Goal: Task Accomplishment & Management: Complete application form

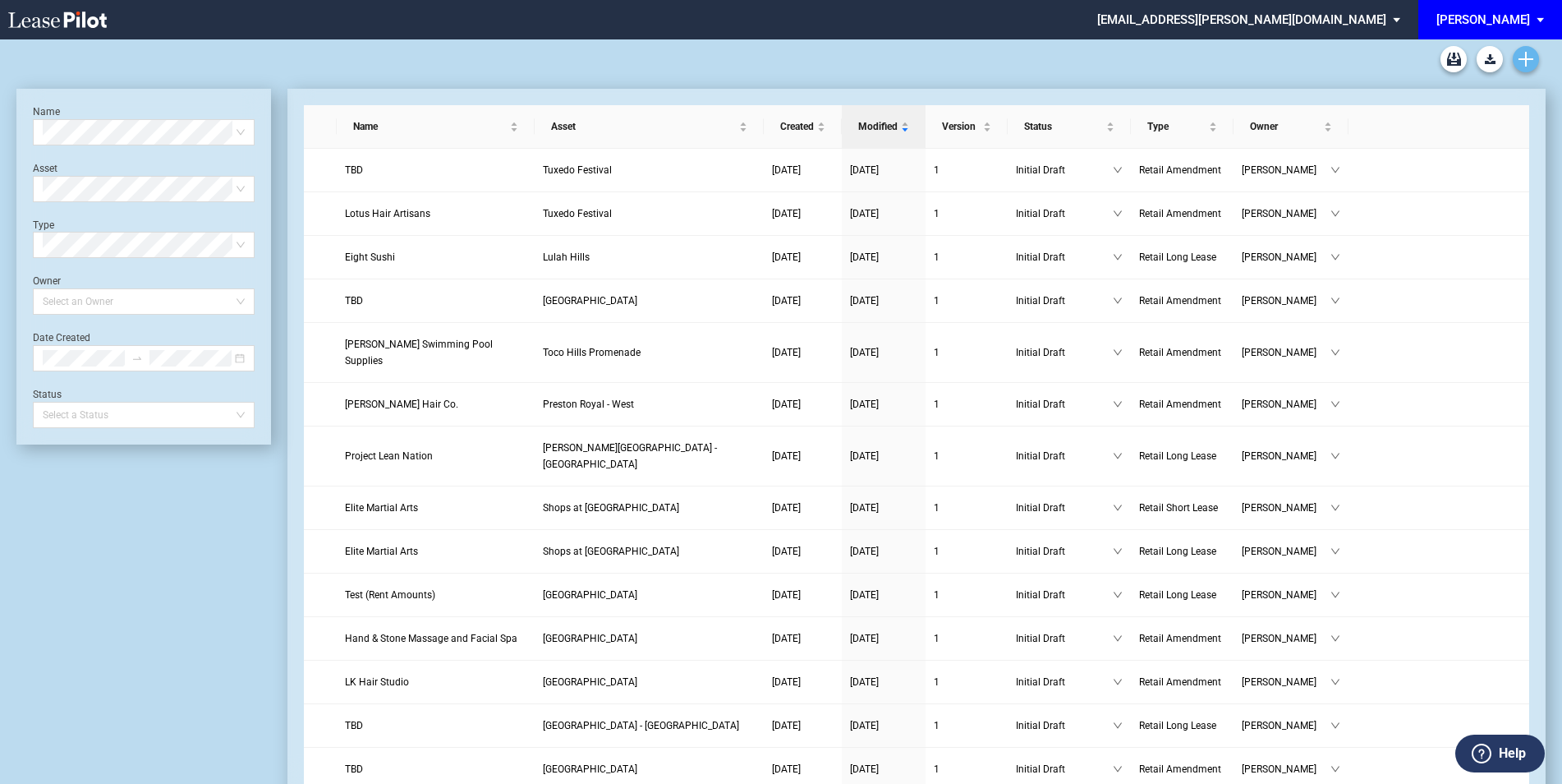
click at [1529, 55] on icon "Create new document" at bounding box center [1526, 59] width 15 height 15
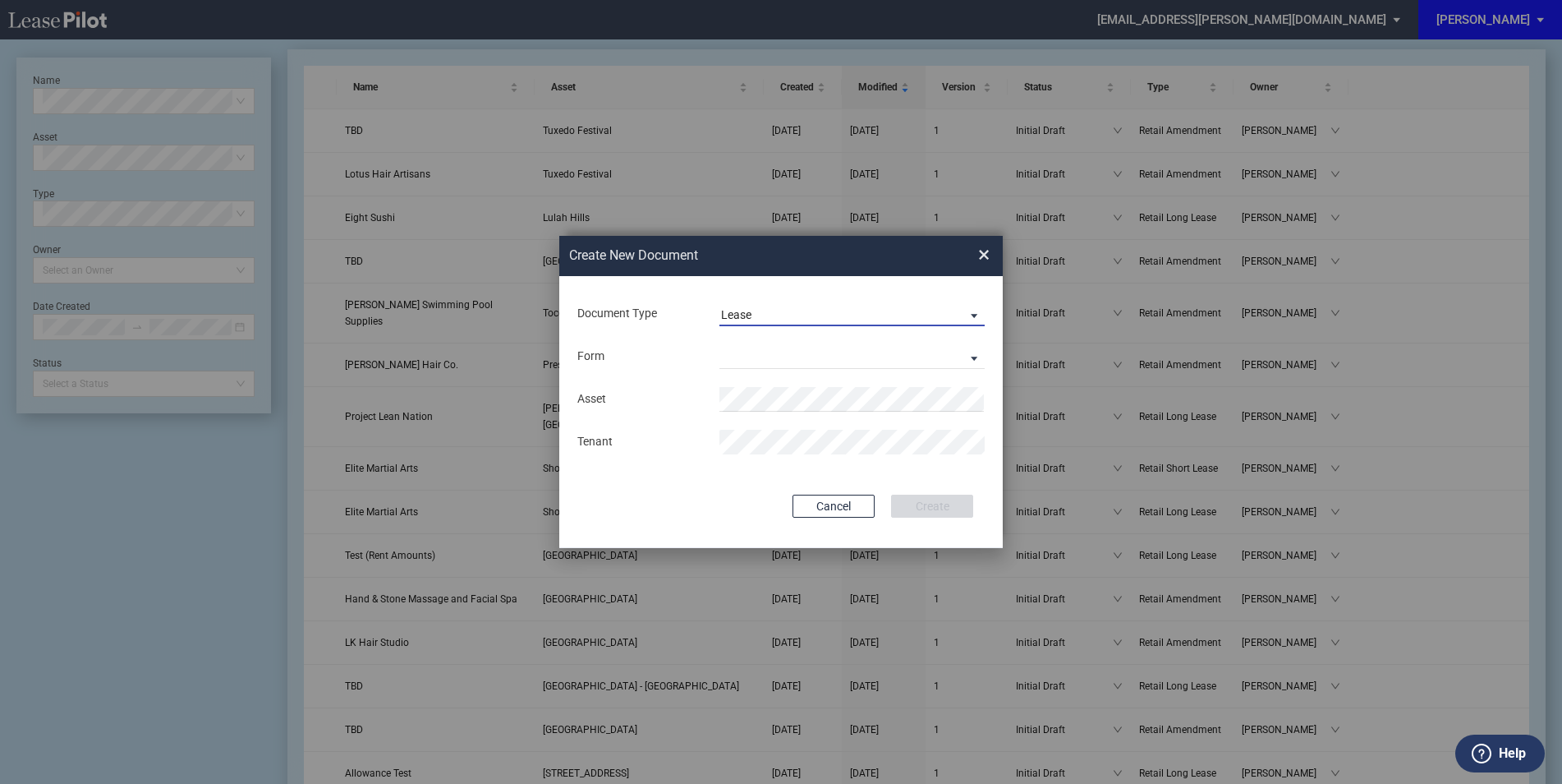
click at [767, 303] on md-select-value "Lease" at bounding box center [853, 314] width 265 height 24
click at [759, 351] on div "Amendment" at bounding box center [756, 354] width 70 height 18
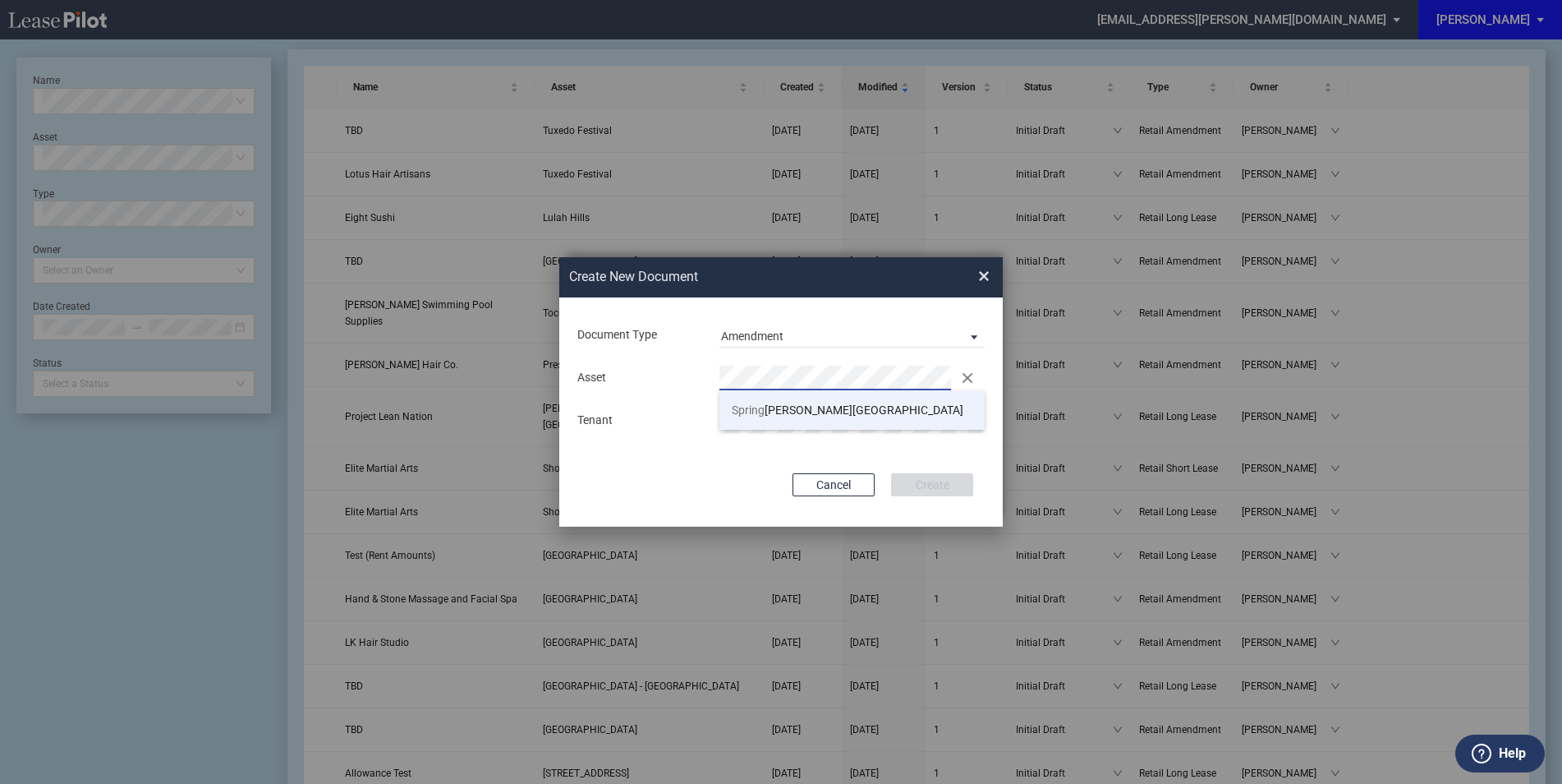
click at [872, 405] on span "Spring dale Shopping Center" at bounding box center [847, 409] width 232 height 13
drag, startPoint x: 815, startPoint y: 469, endPoint x: 807, endPoint y: 466, distance: 8.5
click at [814, 469] on div "Document Type Amendment Deal Type Retail Deal Type Retail Form Retail Amendment…" at bounding box center [781, 412] width 443 height 229
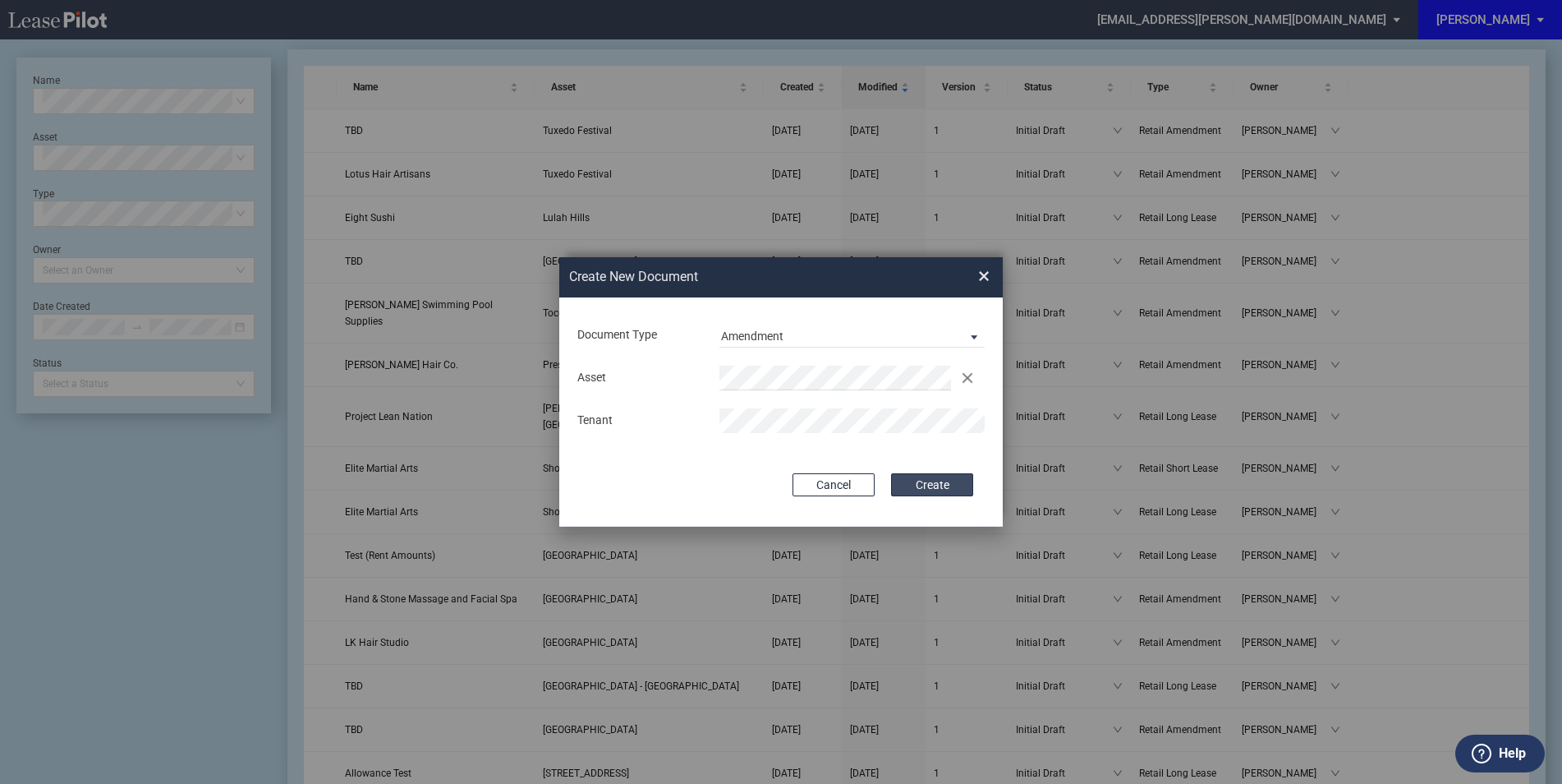
click at [935, 487] on button "Create" at bounding box center [932, 485] width 82 height 23
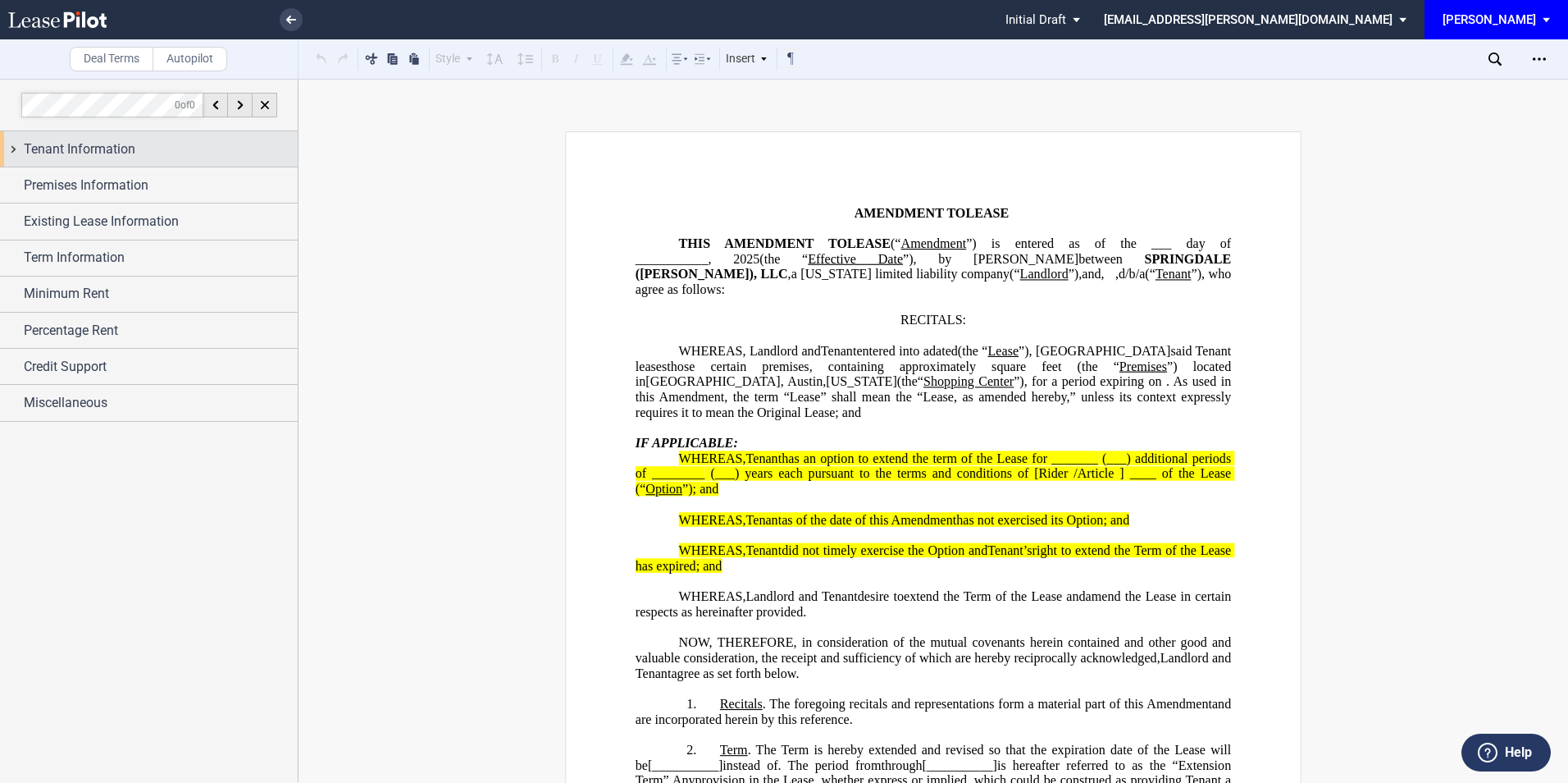
click at [259, 141] on div "Tenant Information" at bounding box center [160, 149] width 274 height 20
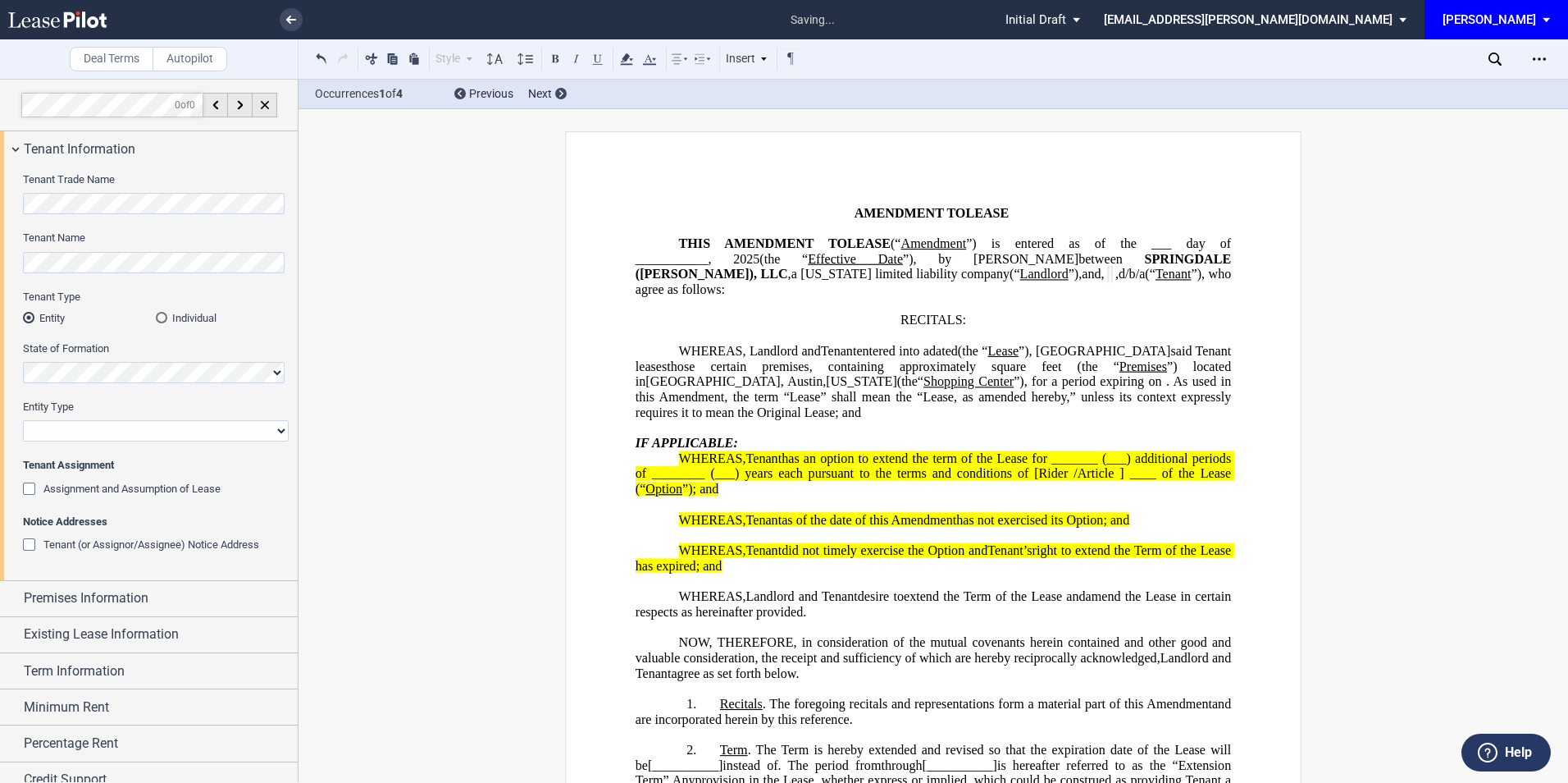
click at [80, 431] on select "Corporation Limited Liability Company General Partnership Limited Partnership O…" at bounding box center [156, 430] width 266 height 22
select select "corporation"
click at [23, 420] on select "Corporation Limited Liability Company General Partnership Limited Partnership O…" at bounding box center [156, 430] width 266 height 22
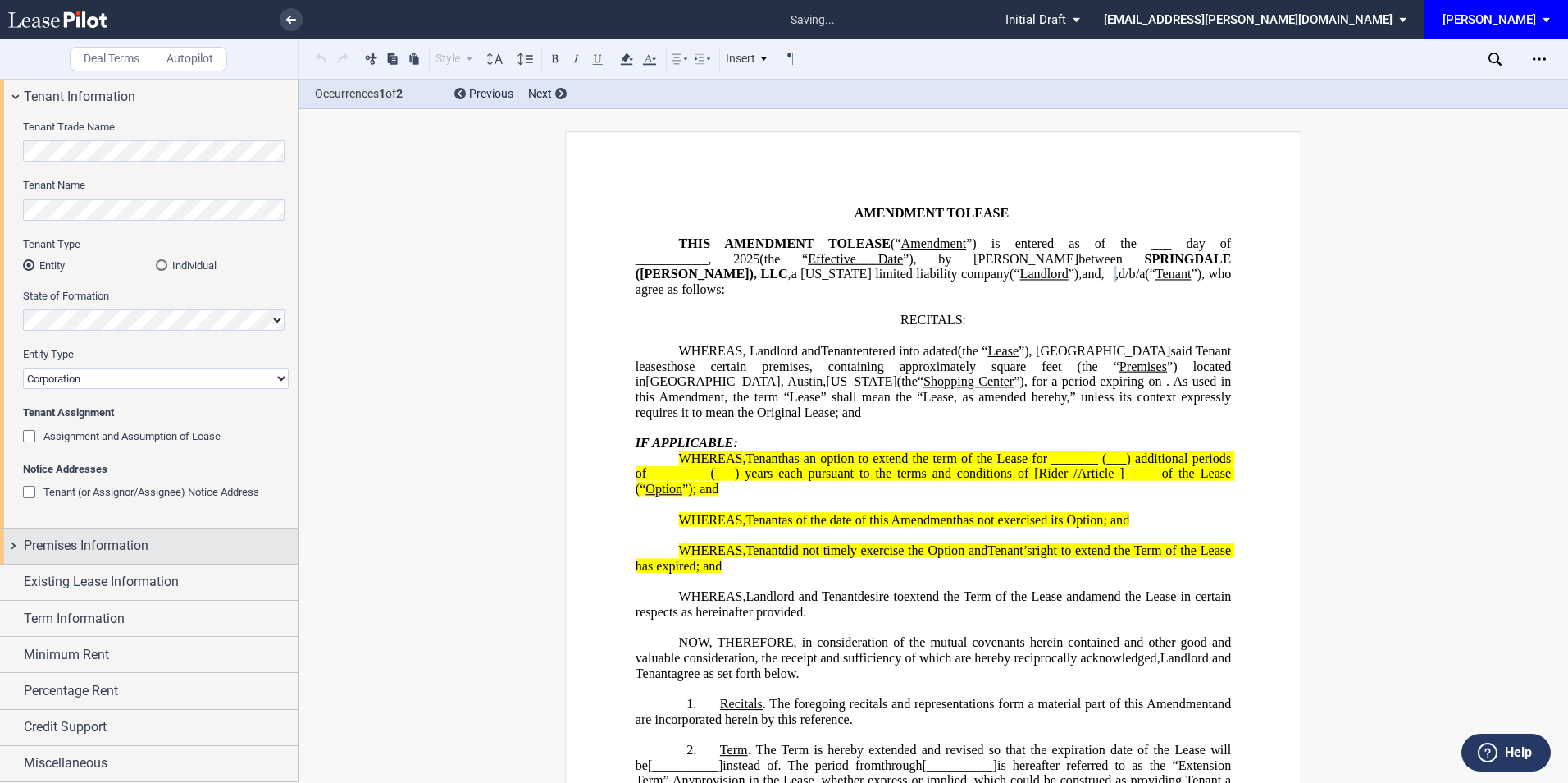
click at [74, 544] on span "Premises Information" at bounding box center [86, 545] width 125 height 20
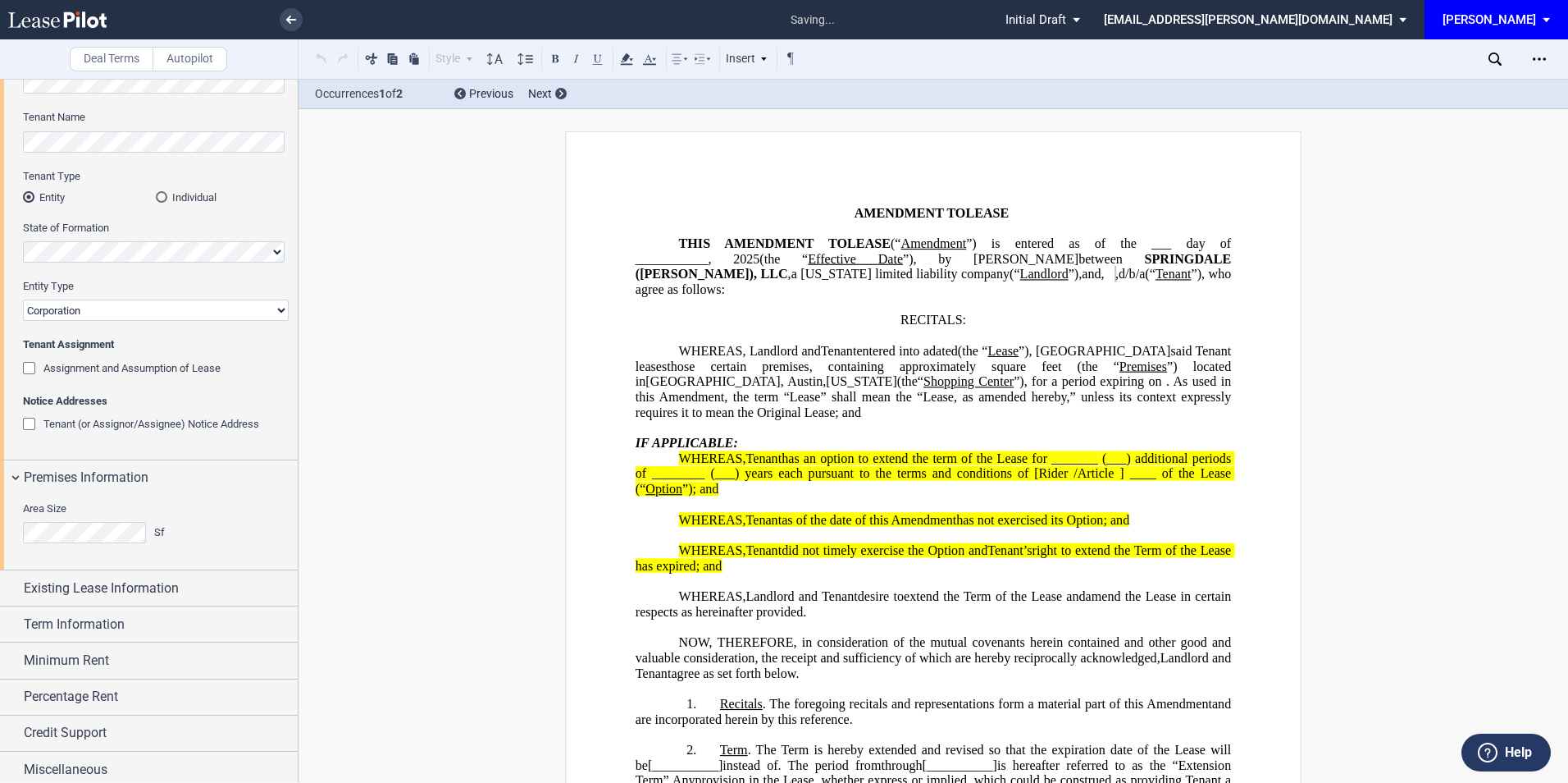
scroll to position [126, 0]
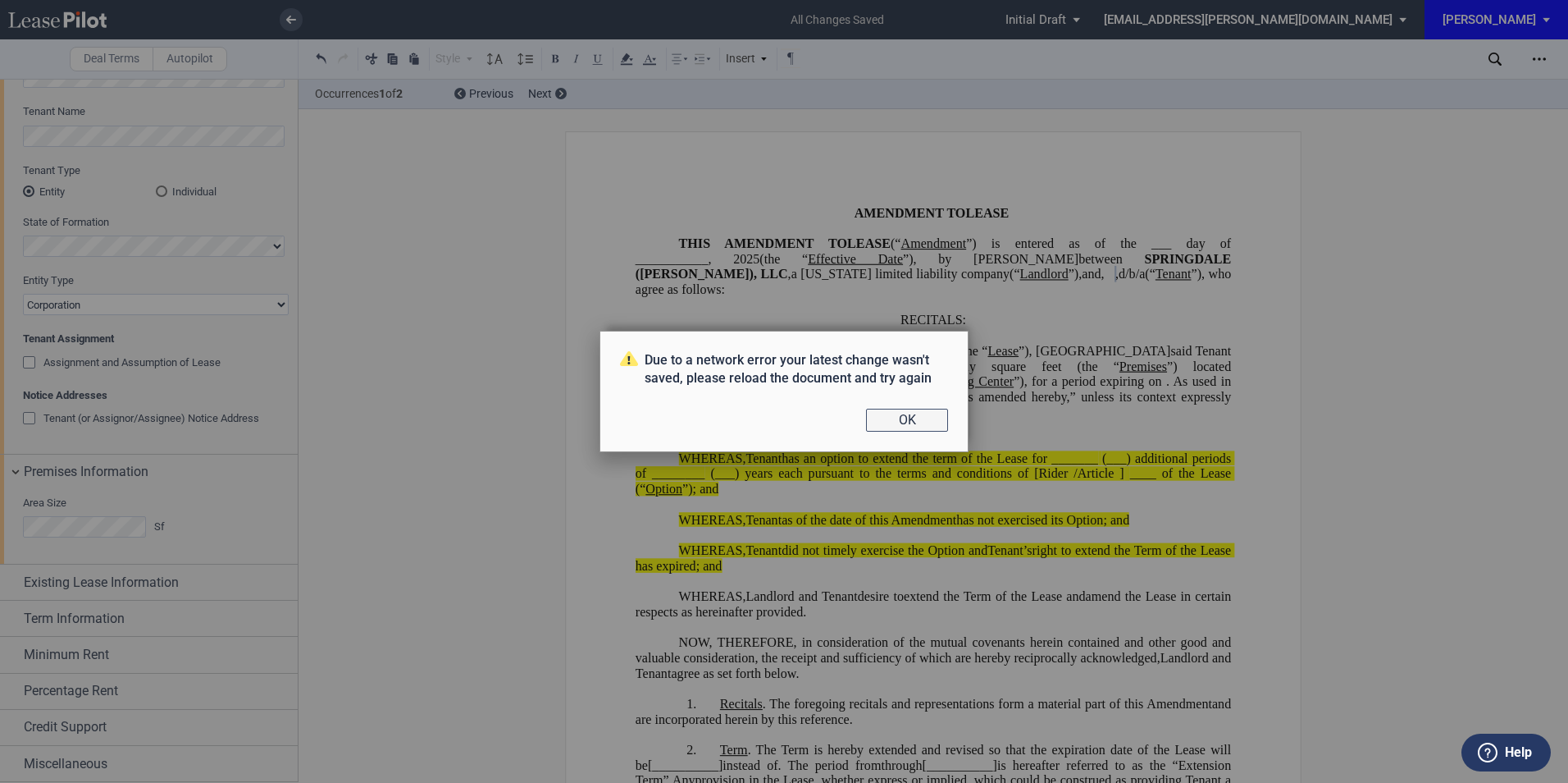
click at [890, 415] on button "OK" at bounding box center [907, 420] width 82 height 23
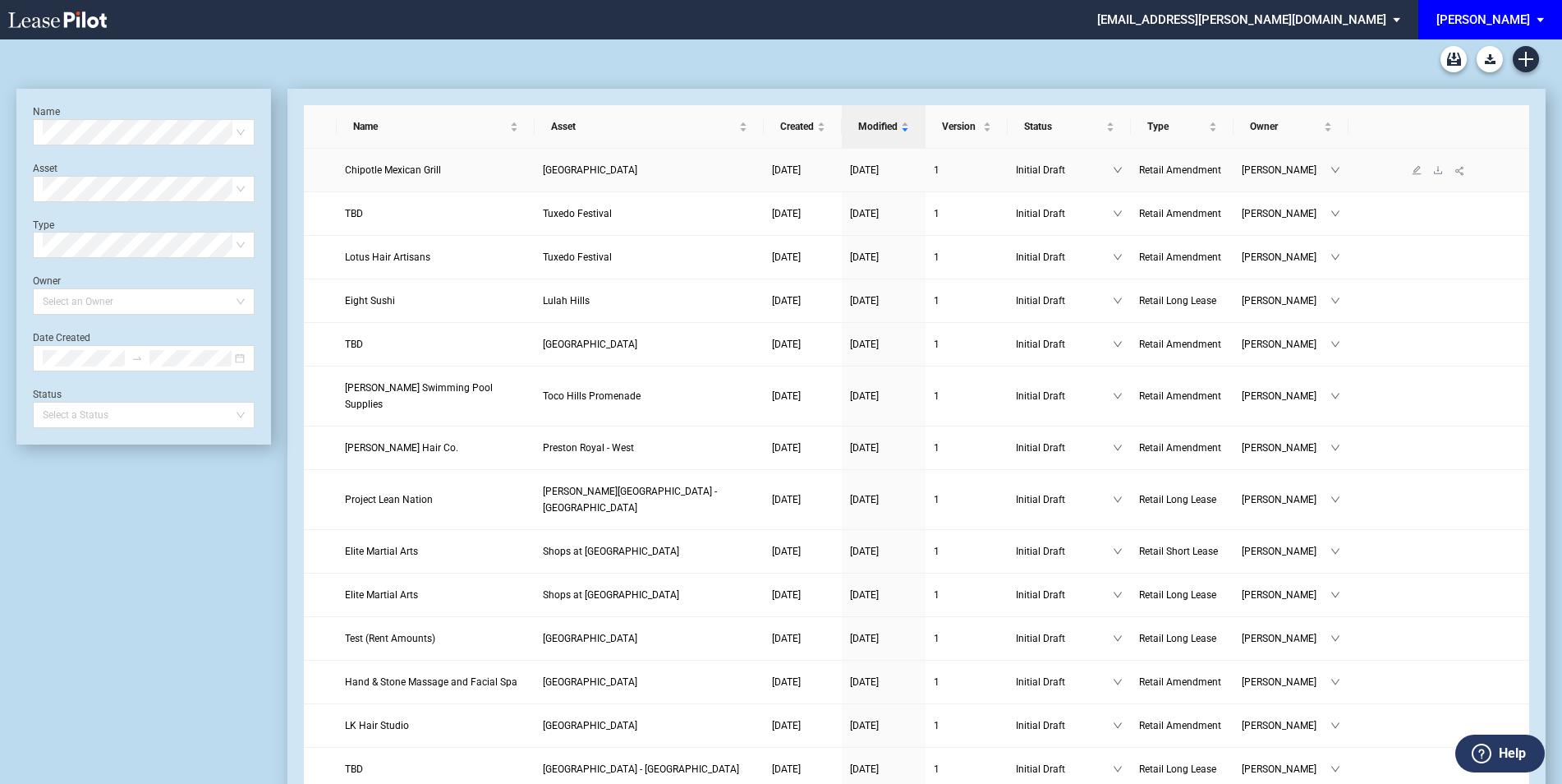
click at [424, 169] on span "Chipotle Mexican Grill" at bounding box center [393, 169] width 96 height 11
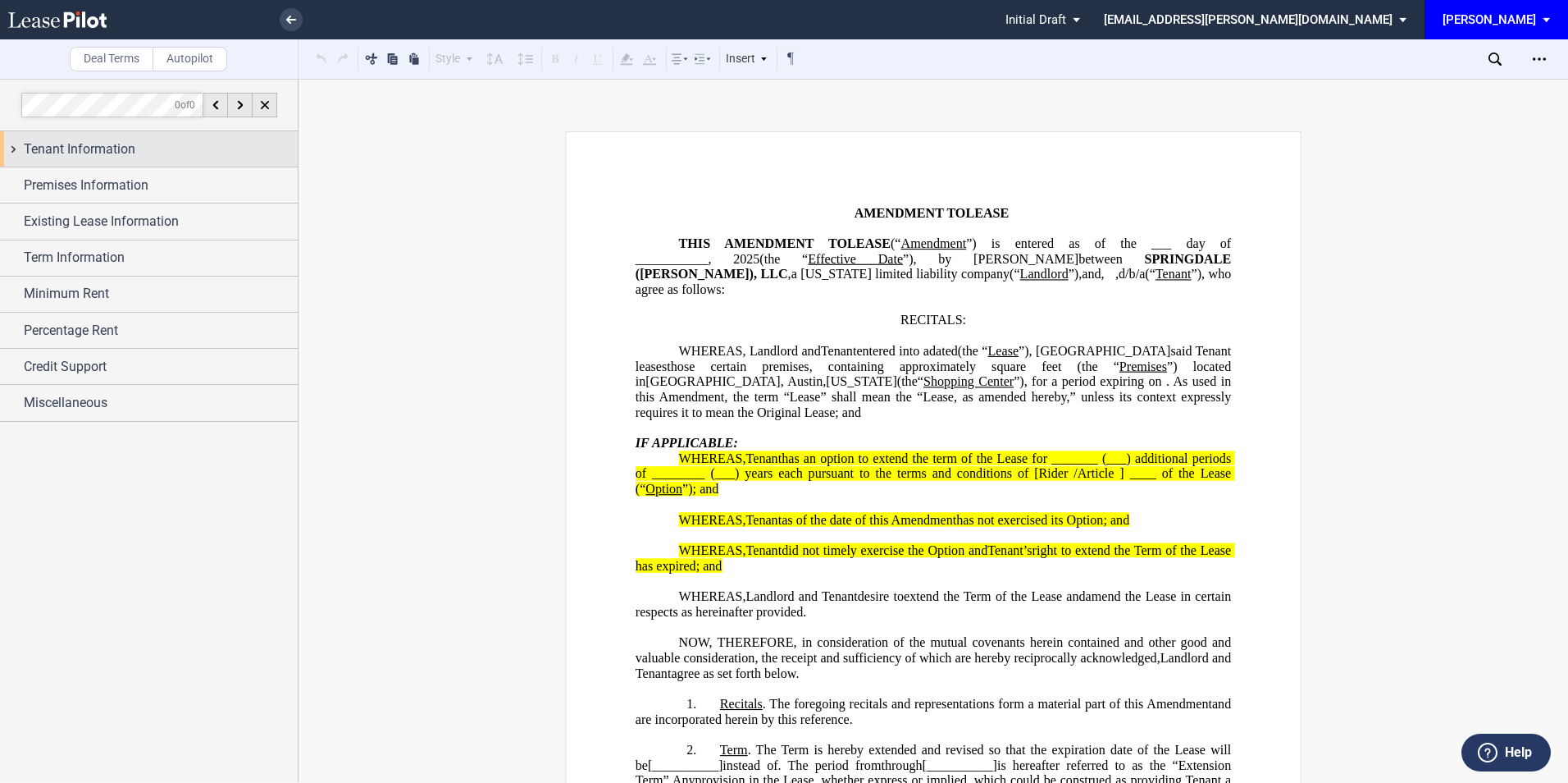
click at [98, 146] on span "Tenant Information" at bounding box center [79, 149] width 112 height 20
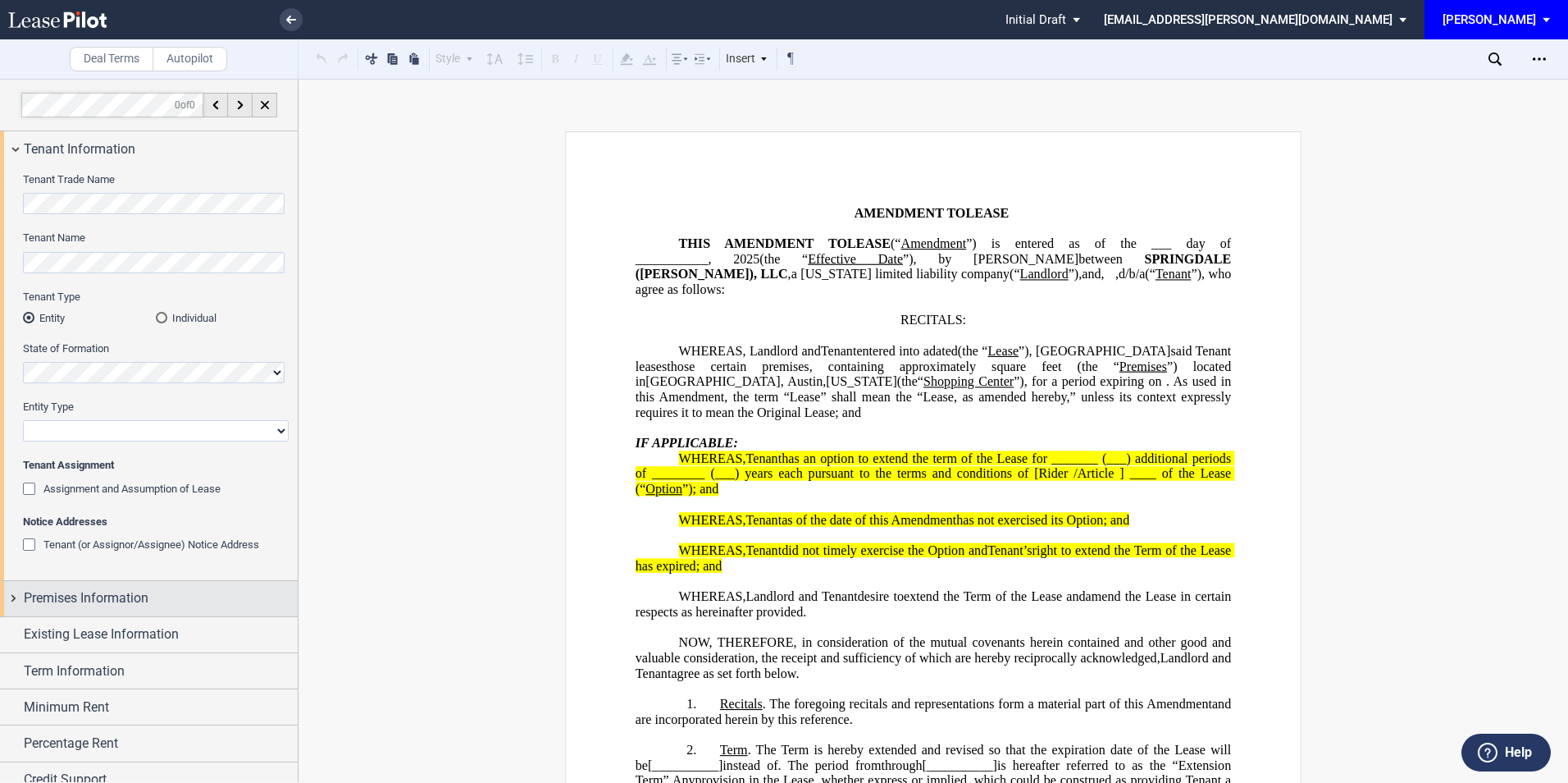
click at [74, 599] on span "Premises Information" at bounding box center [86, 598] width 125 height 20
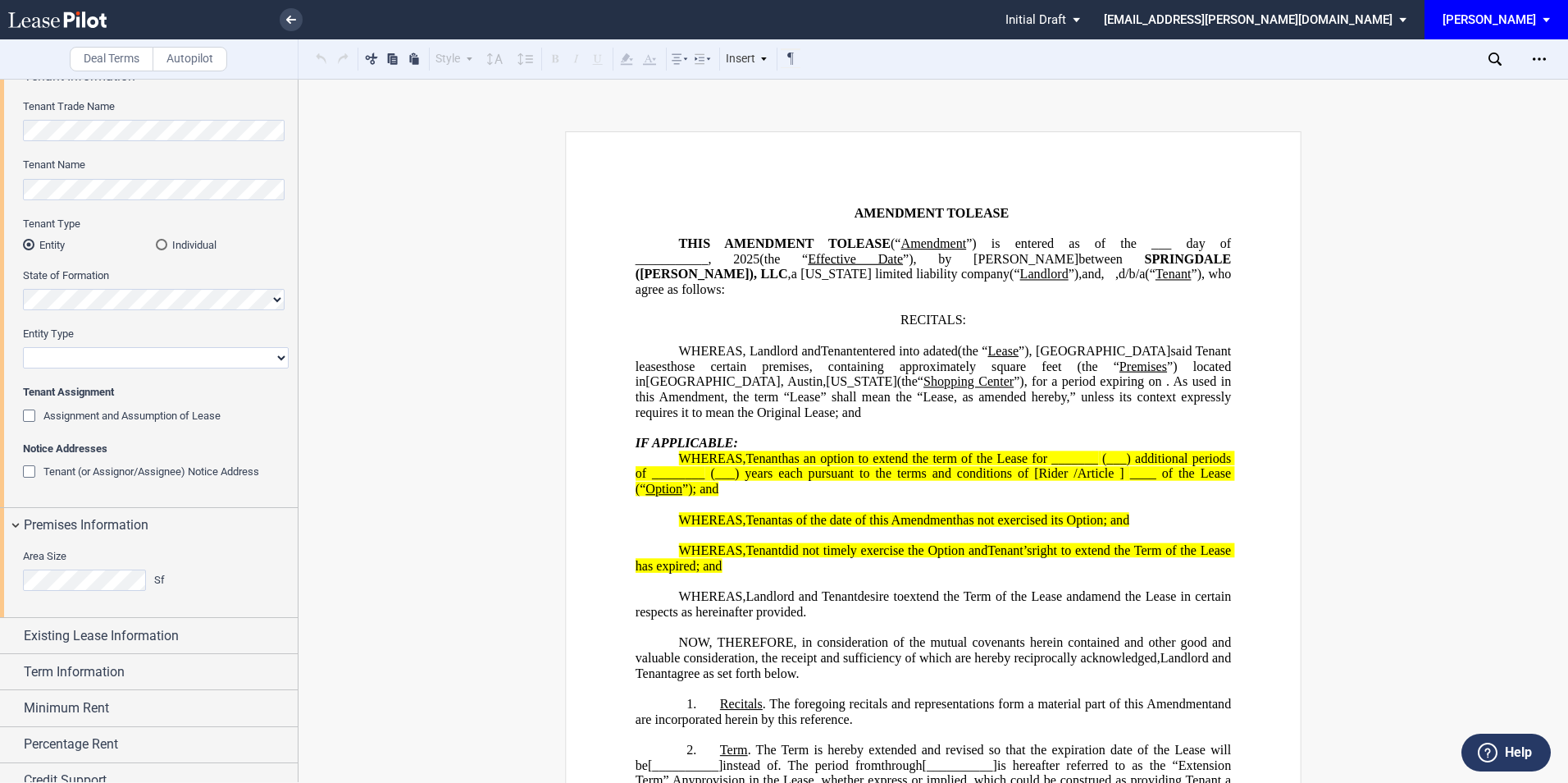
scroll to position [109, 0]
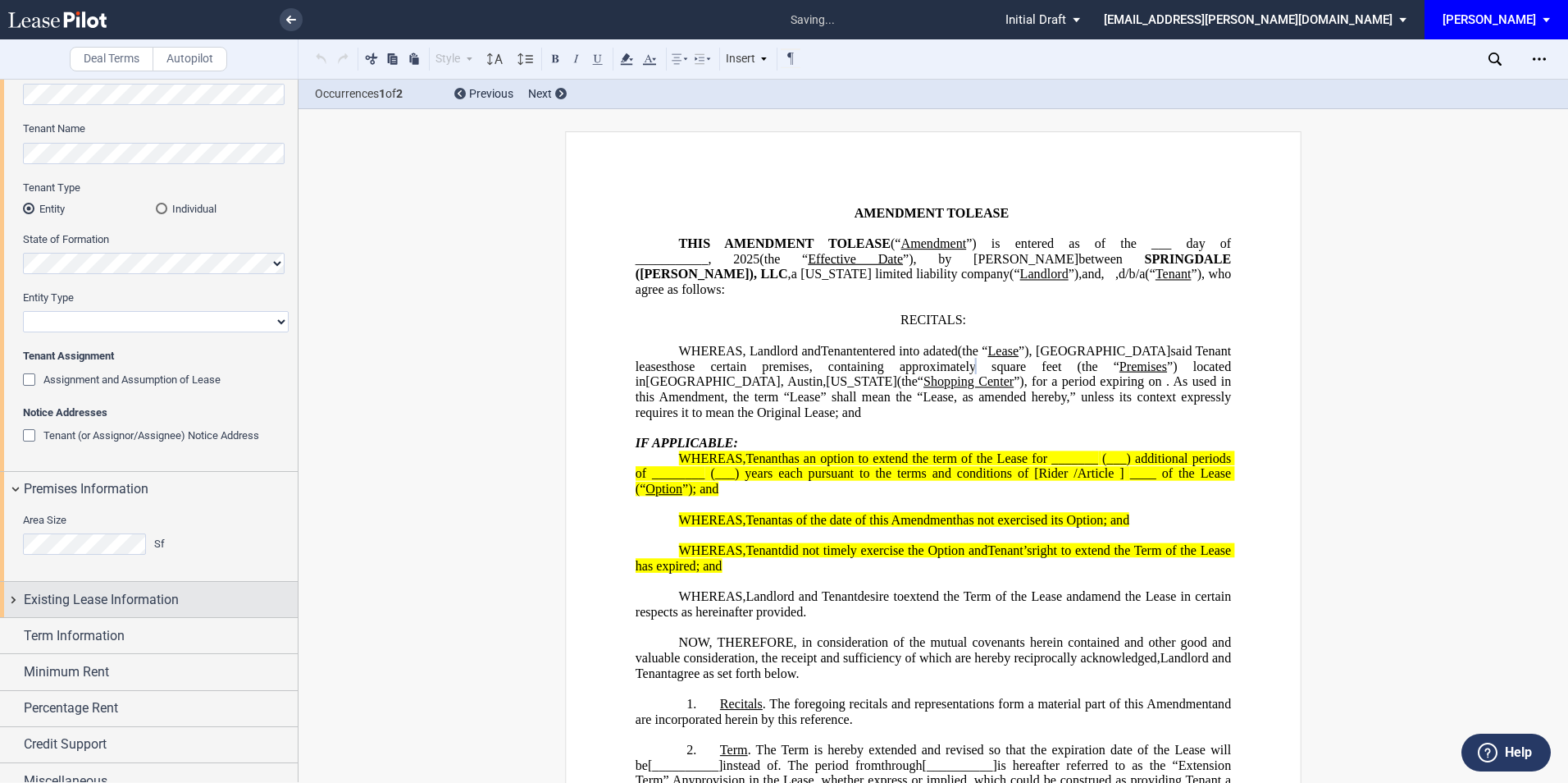
click at [96, 597] on span "Existing Lease Information" at bounding box center [100, 599] width 155 height 20
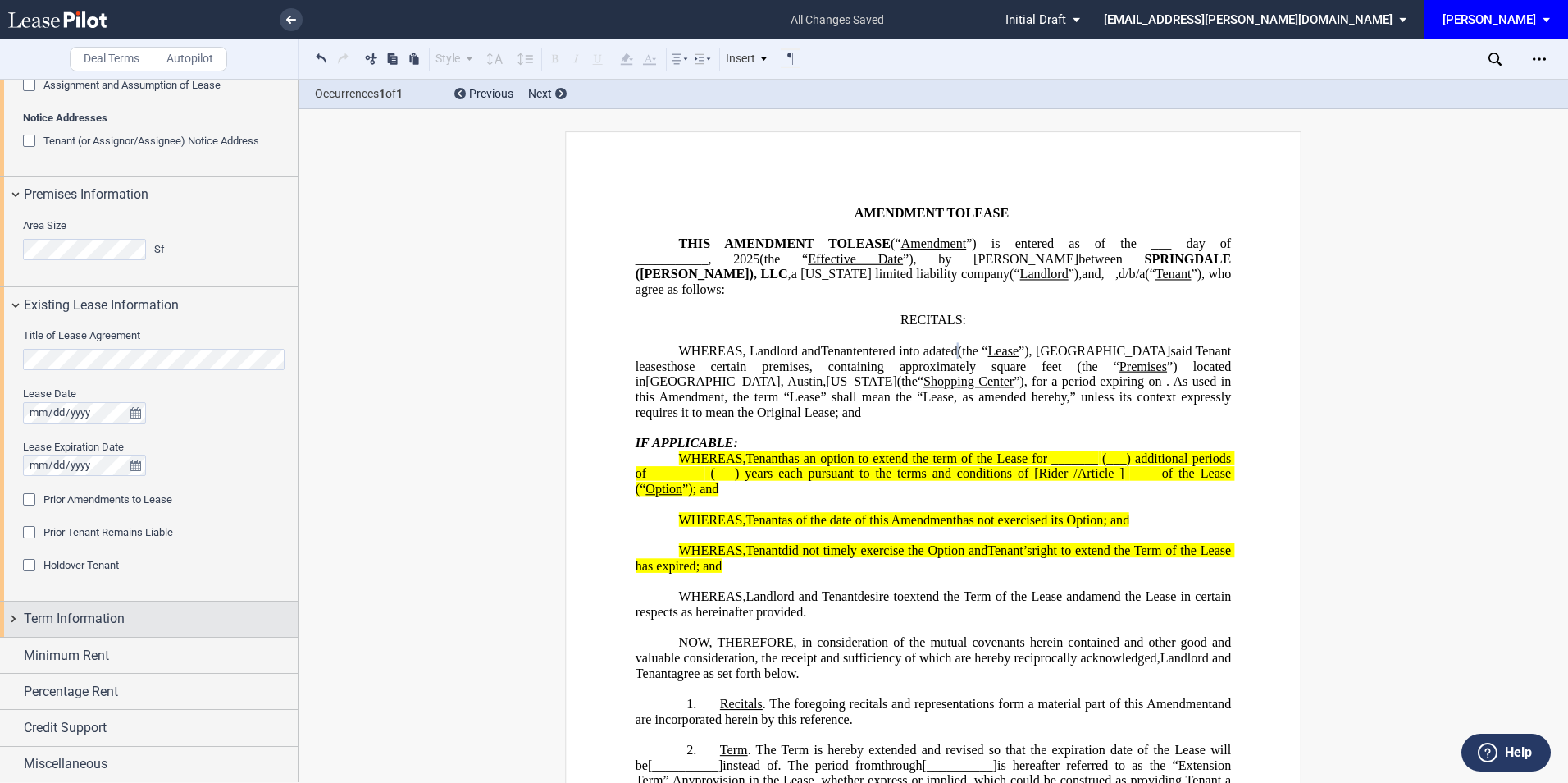
scroll to position [404, 0]
click at [116, 618] on span "Term Information" at bounding box center [74, 618] width 100 height 20
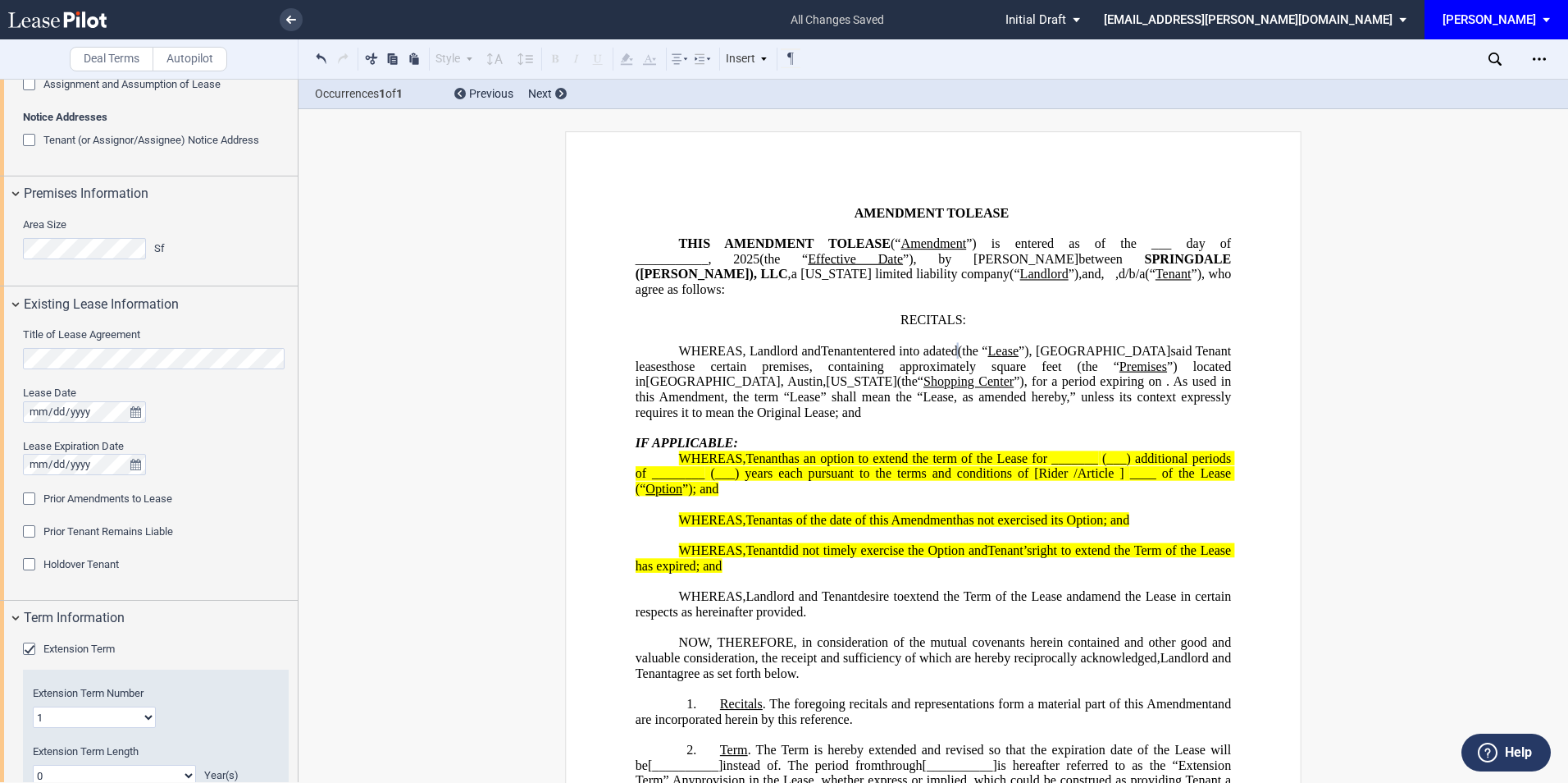
scroll to position [514, 0]
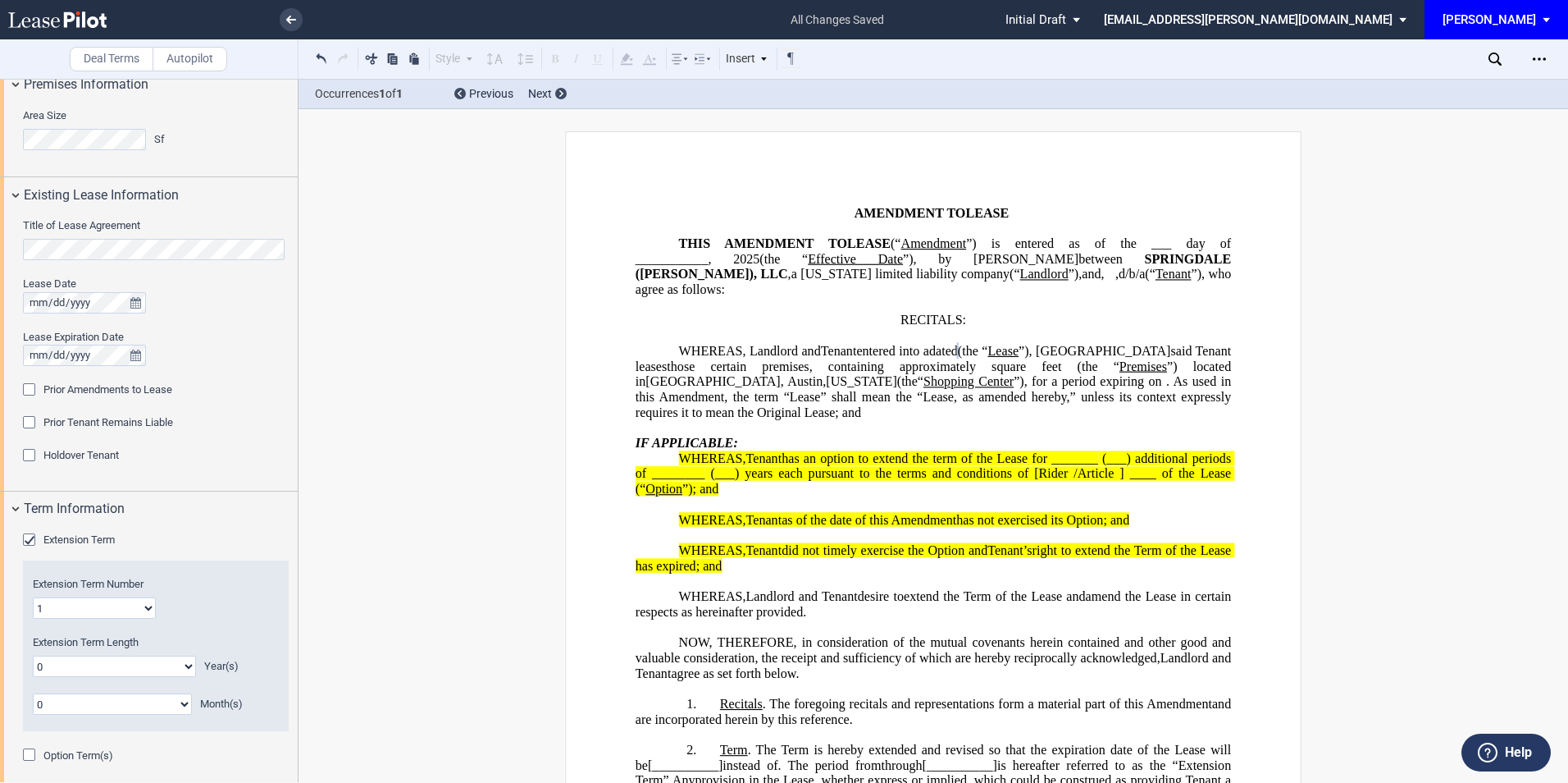
click at [30, 538] on div "Extension Term" at bounding box center [31, 541] width 16 height 16
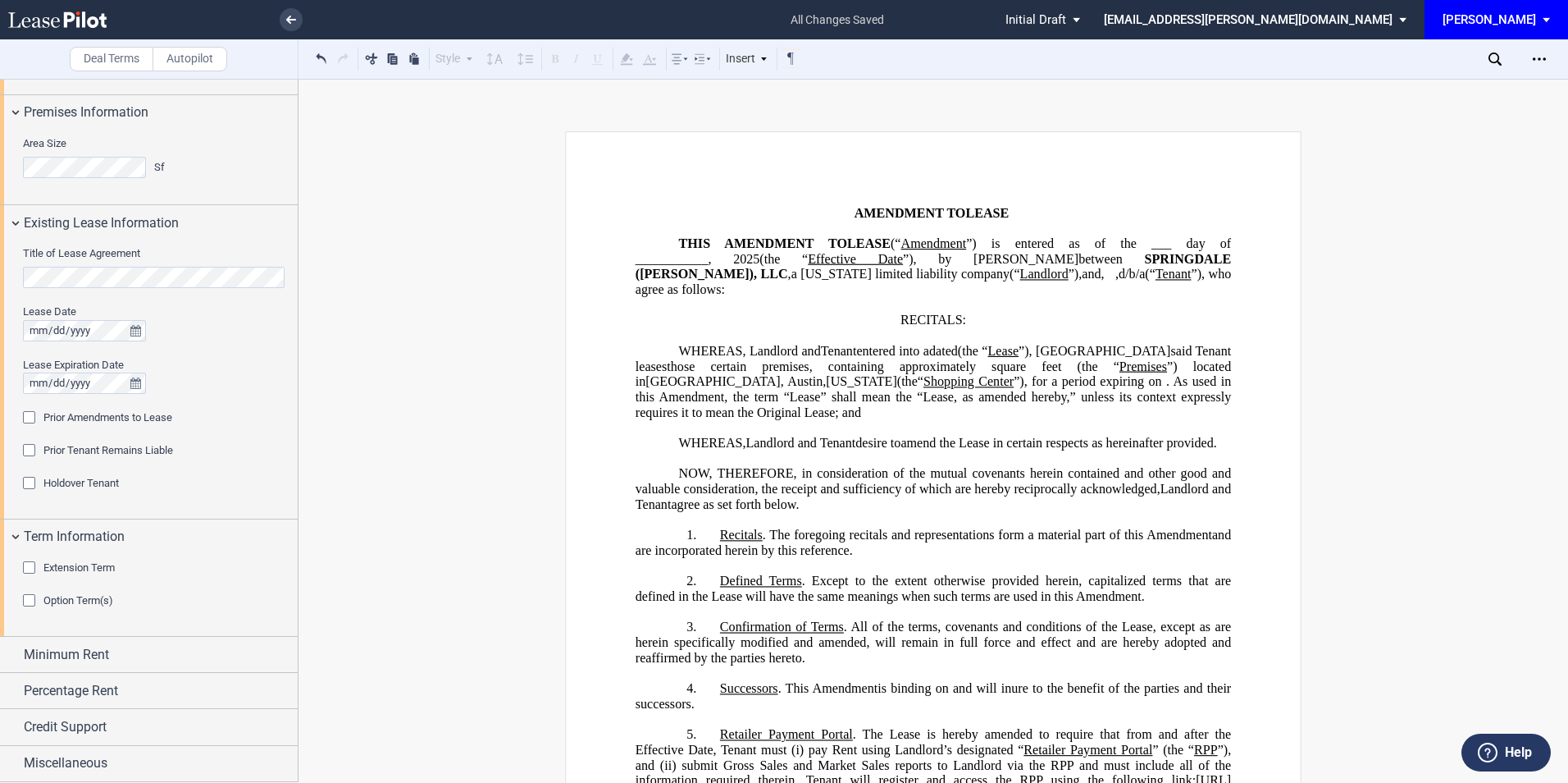
scroll to position [486, 0]
click at [126, 658] on div "Minimum Rent" at bounding box center [160, 654] width 274 height 20
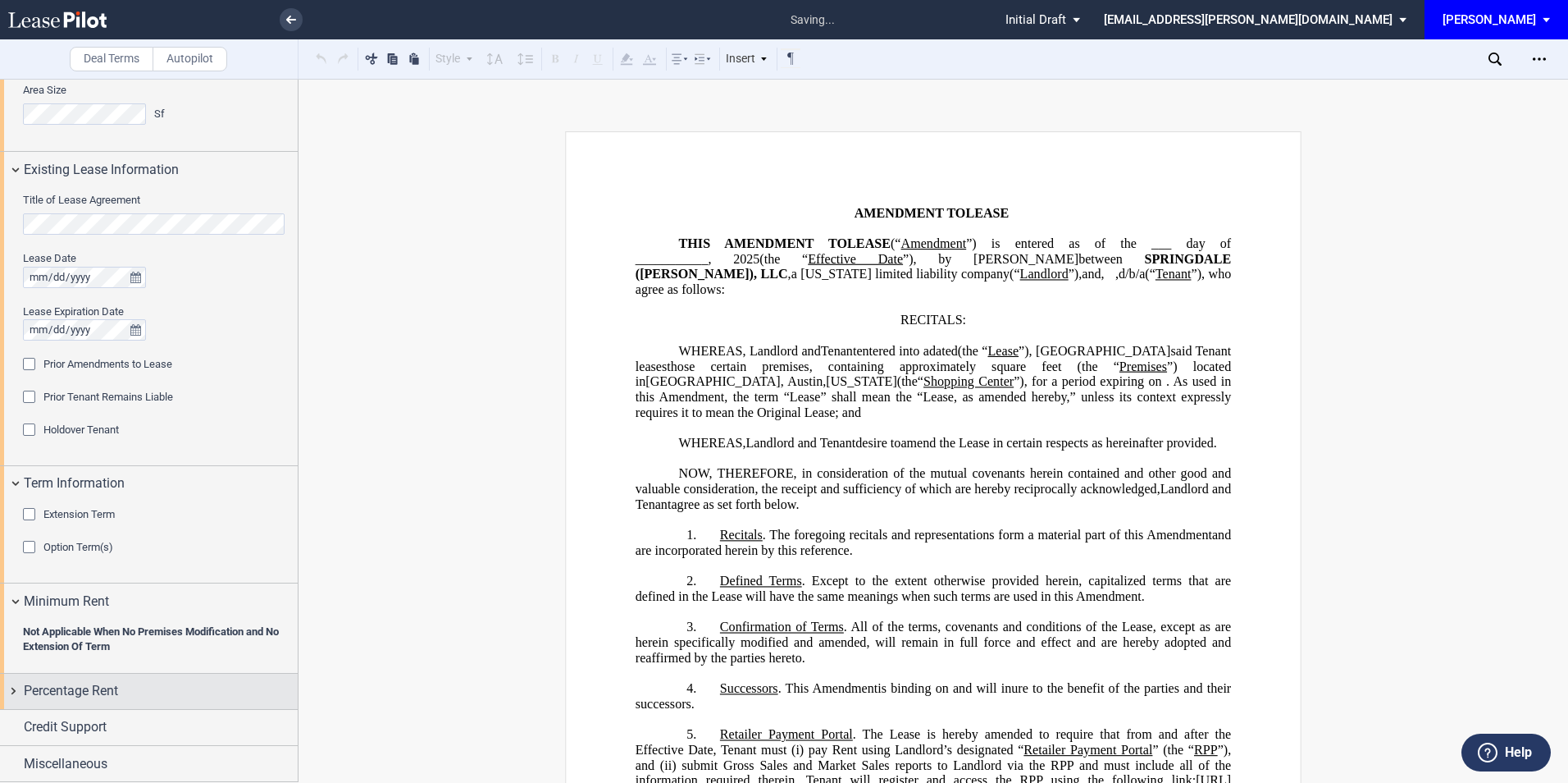
click at [100, 689] on span "Percentage Rent" at bounding box center [70, 690] width 94 height 20
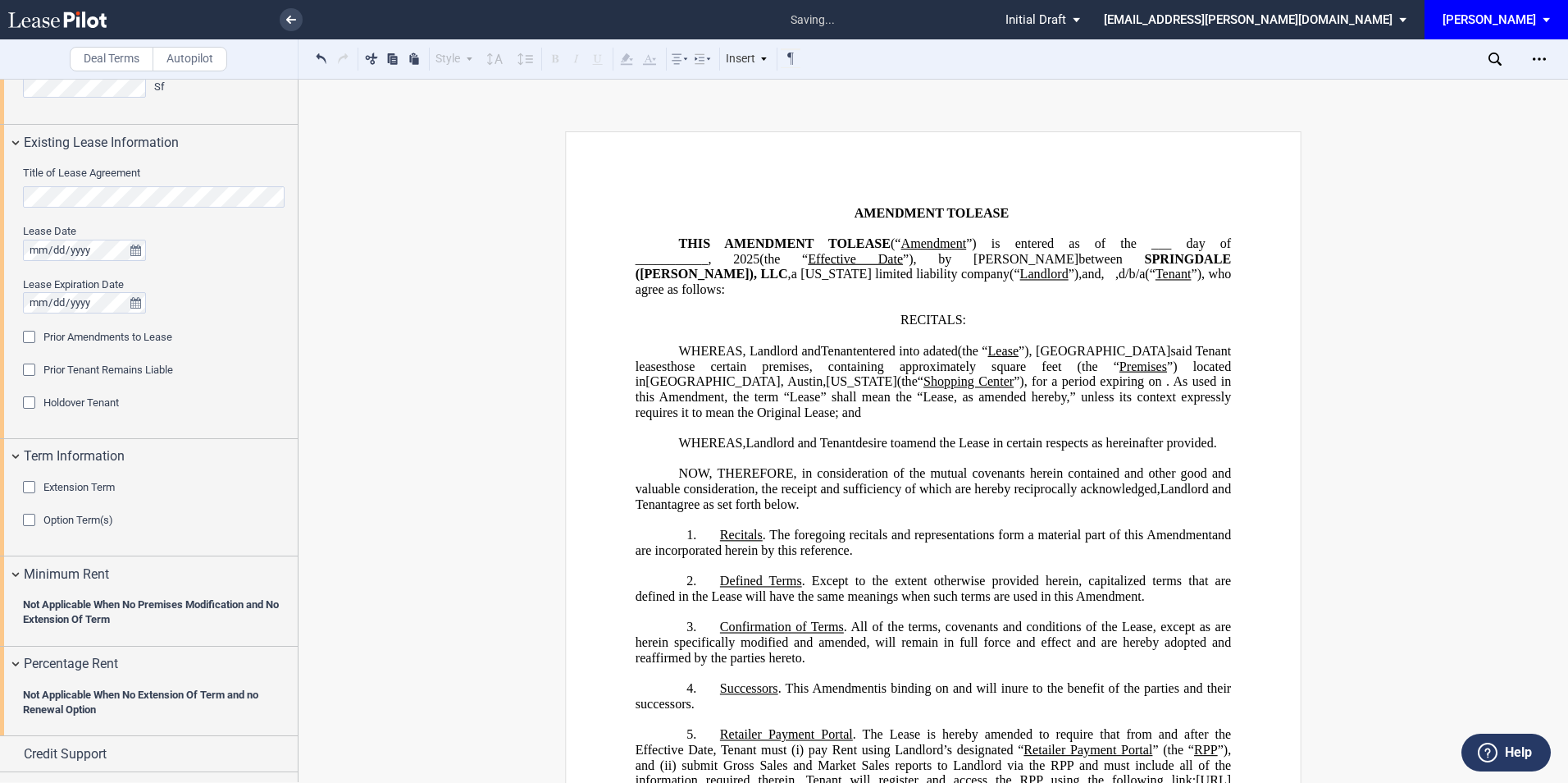
scroll to position [593, 0]
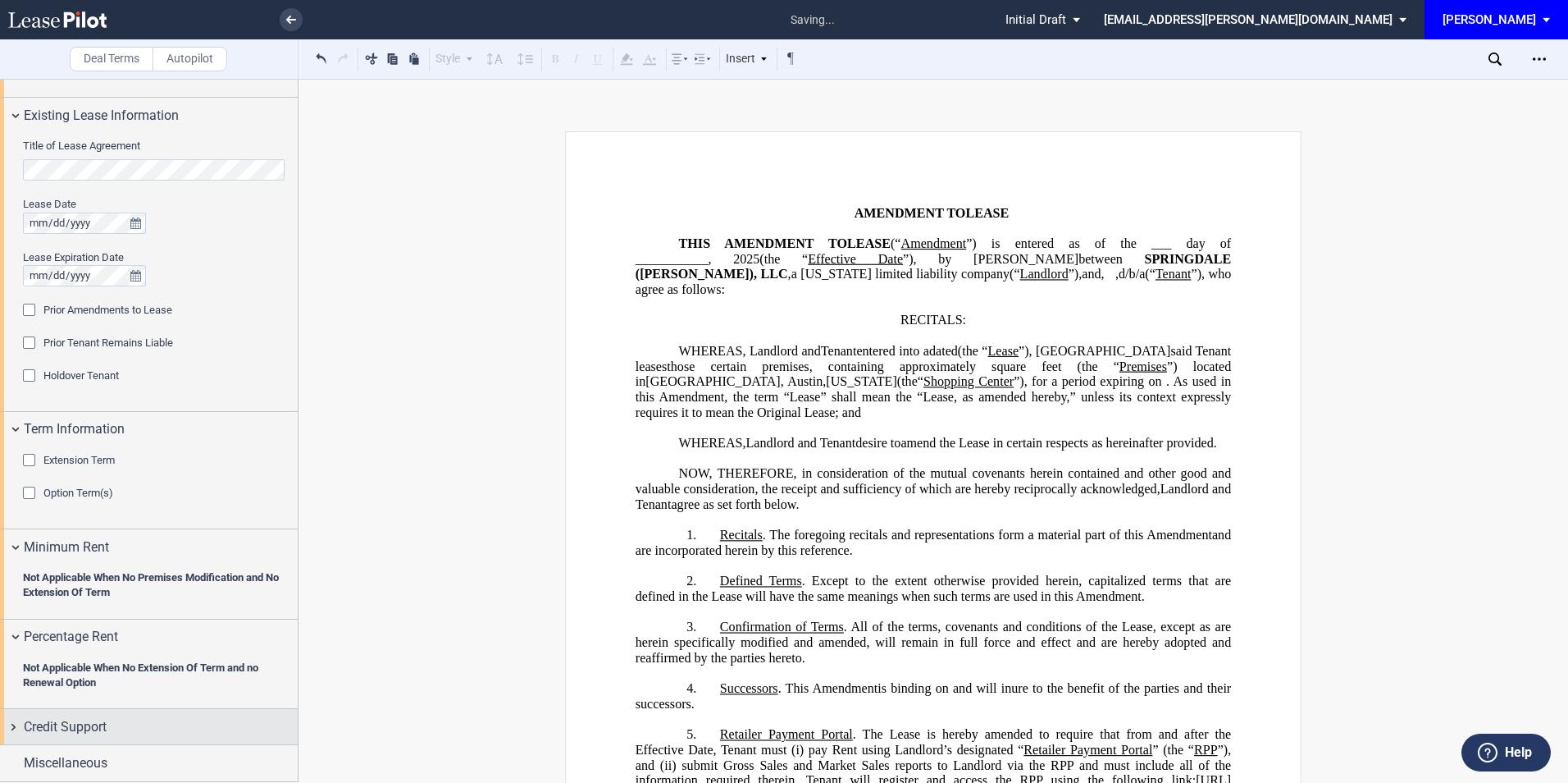
click at [113, 725] on div "Credit Support" at bounding box center [160, 727] width 274 height 20
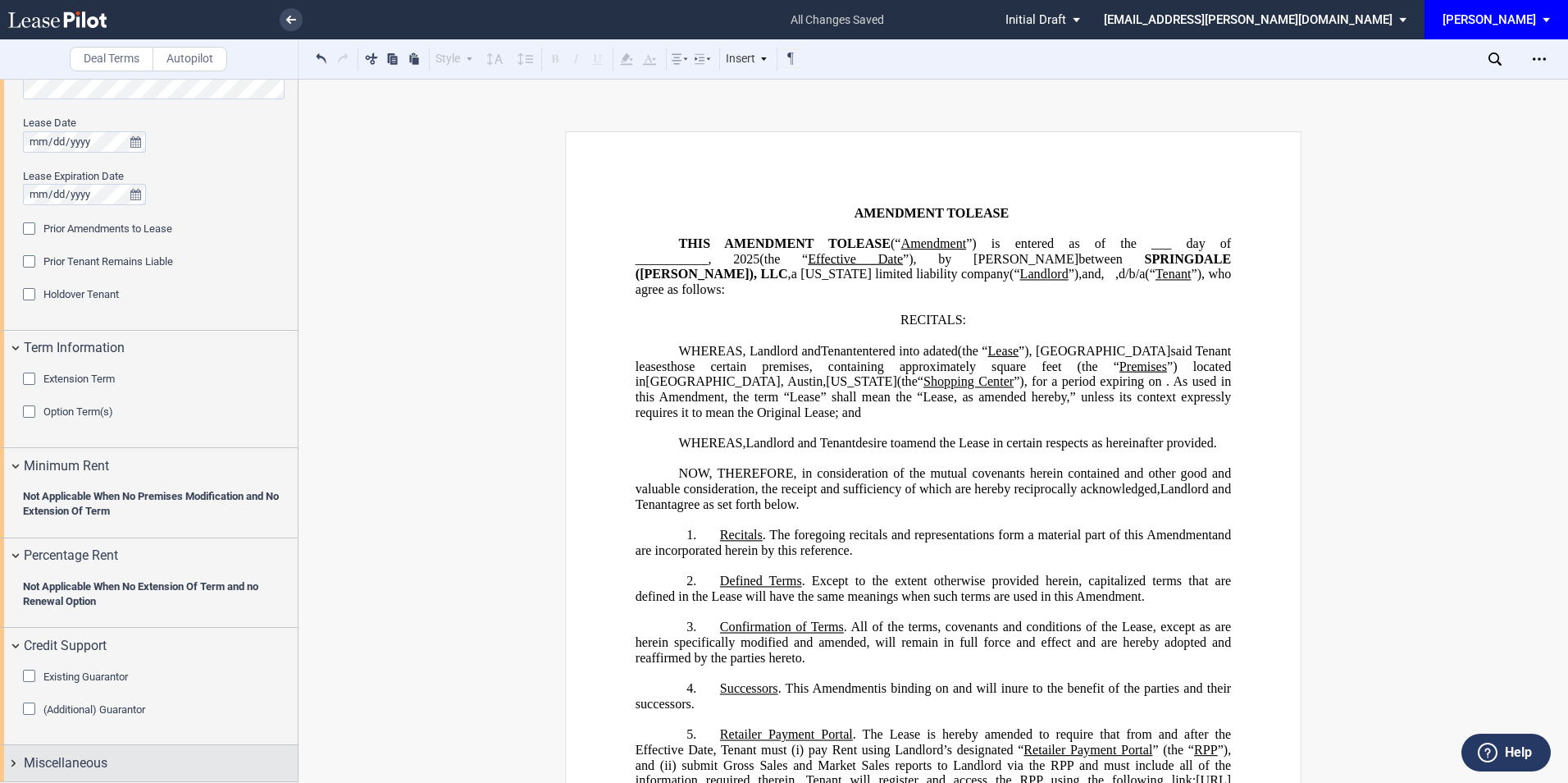
click at [119, 768] on div "Miscellaneous" at bounding box center [160, 762] width 274 height 20
drag, startPoint x: 119, startPoint y: 768, endPoint x: 77, endPoint y: 733, distance: 54.7
click at [67, 760] on span "Miscellaneous" at bounding box center [65, 762] width 84 height 20
click at [32, 760] on span "Miscellaneous" at bounding box center [65, 762] width 84 height 20
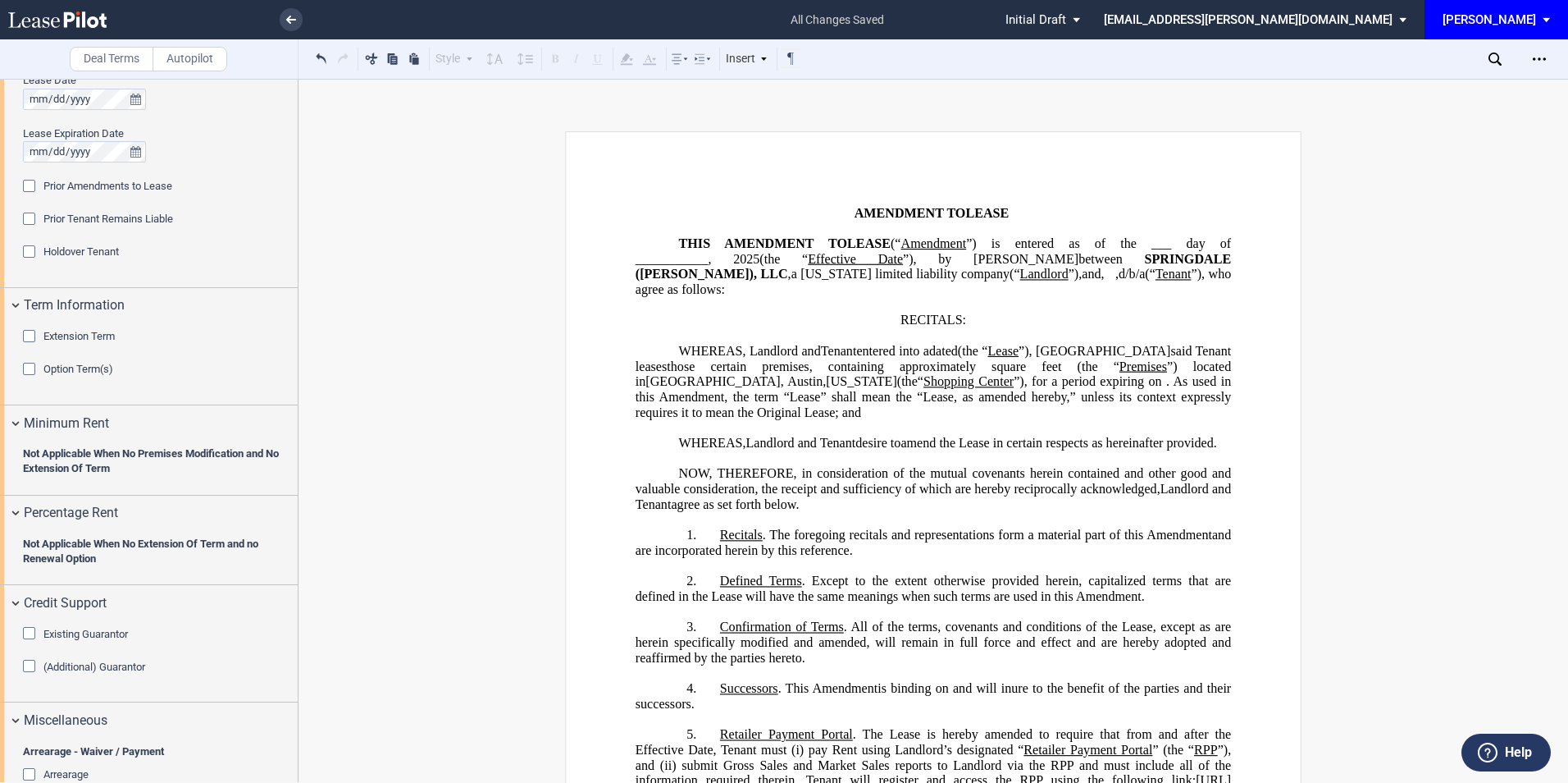
scroll to position [1045, 0]
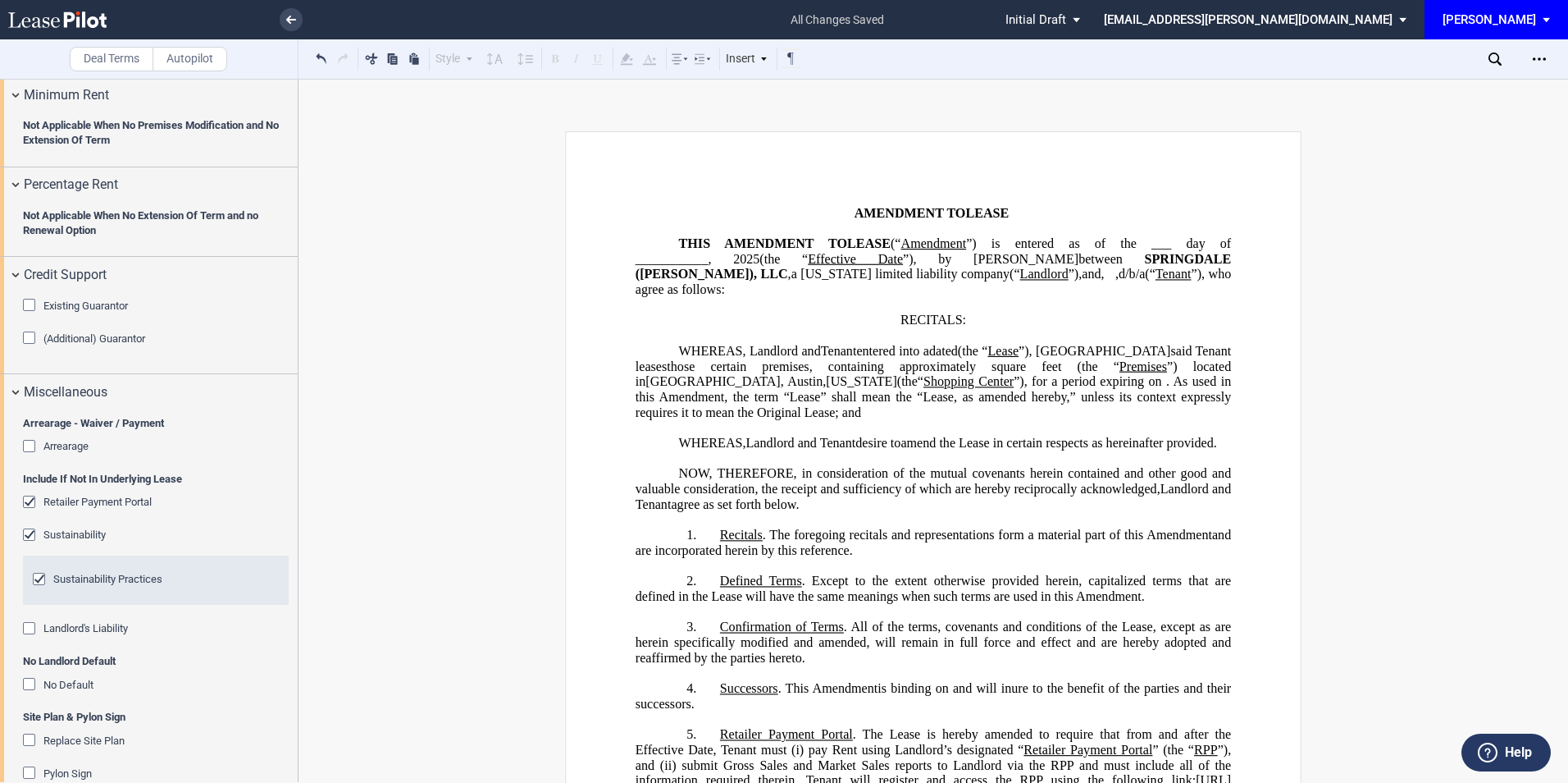
click at [32, 502] on div "Retailer Payment Portal" at bounding box center [31, 503] width 16 height 16
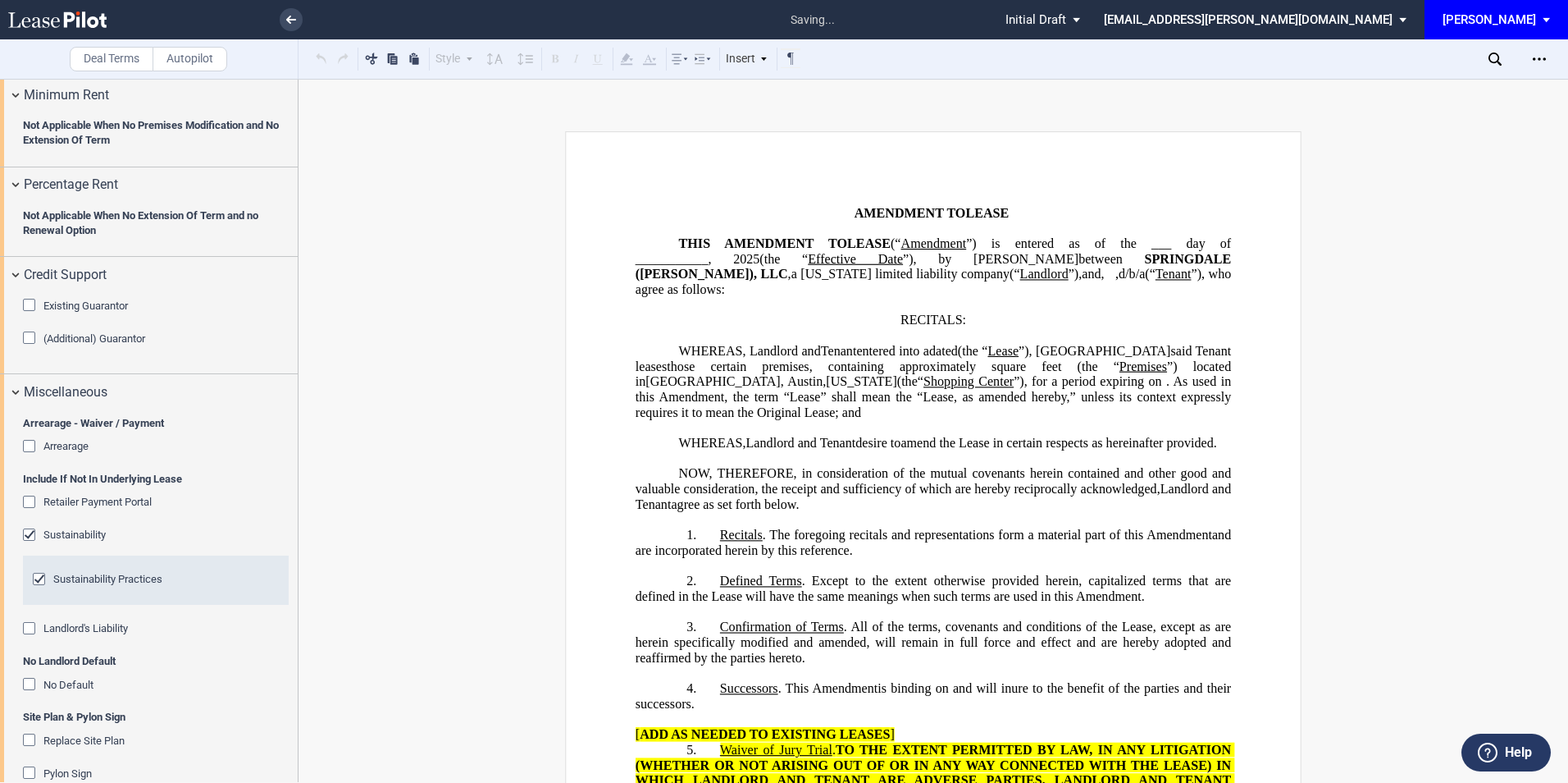
click at [30, 533] on div "Sustainability" at bounding box center [31, 536] width 16 height 16
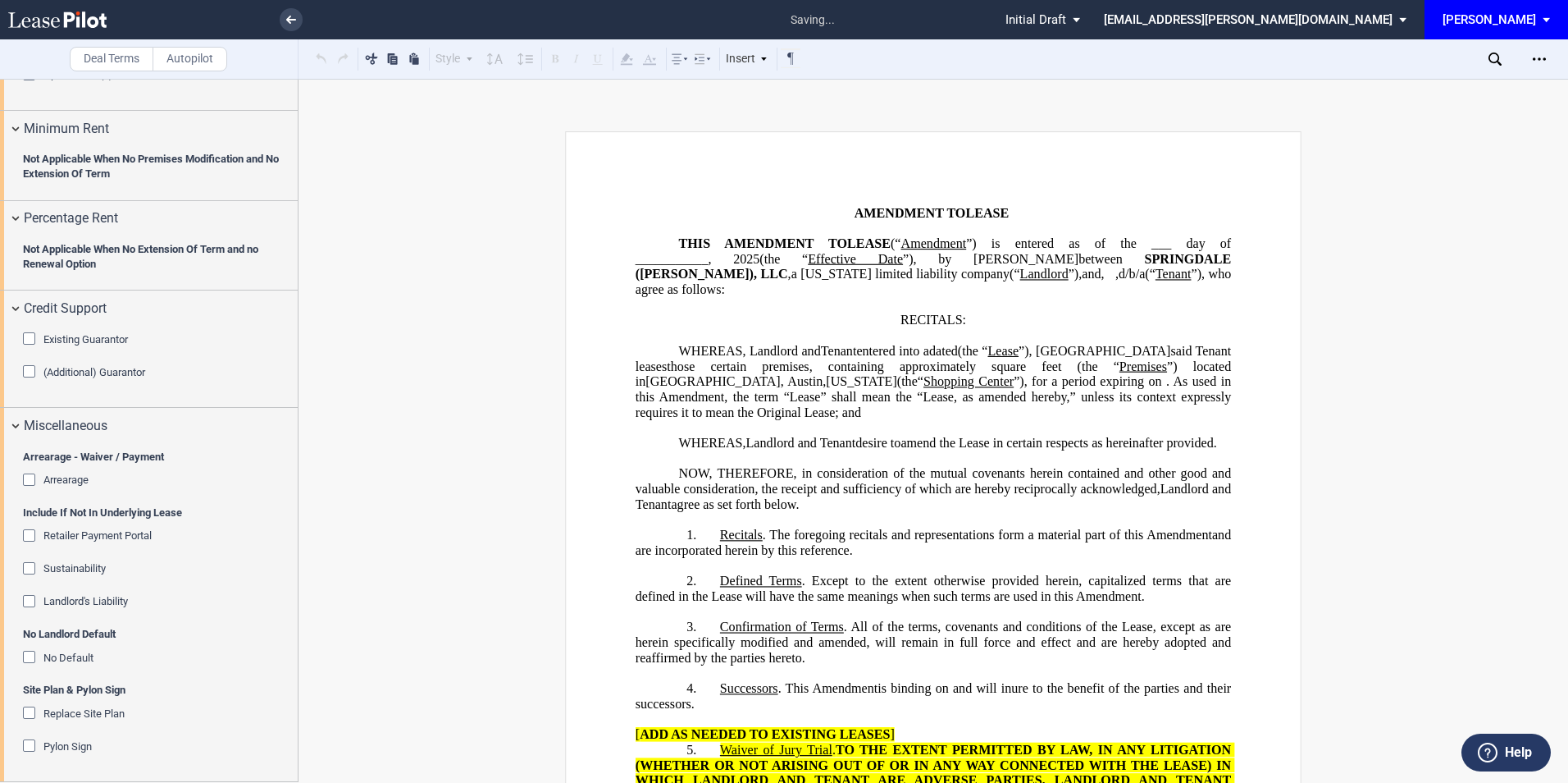
scroll to position [1012, 0]
click at [33, 661] on div "No Default" at bounding box center [31, 658] width 16 height 16
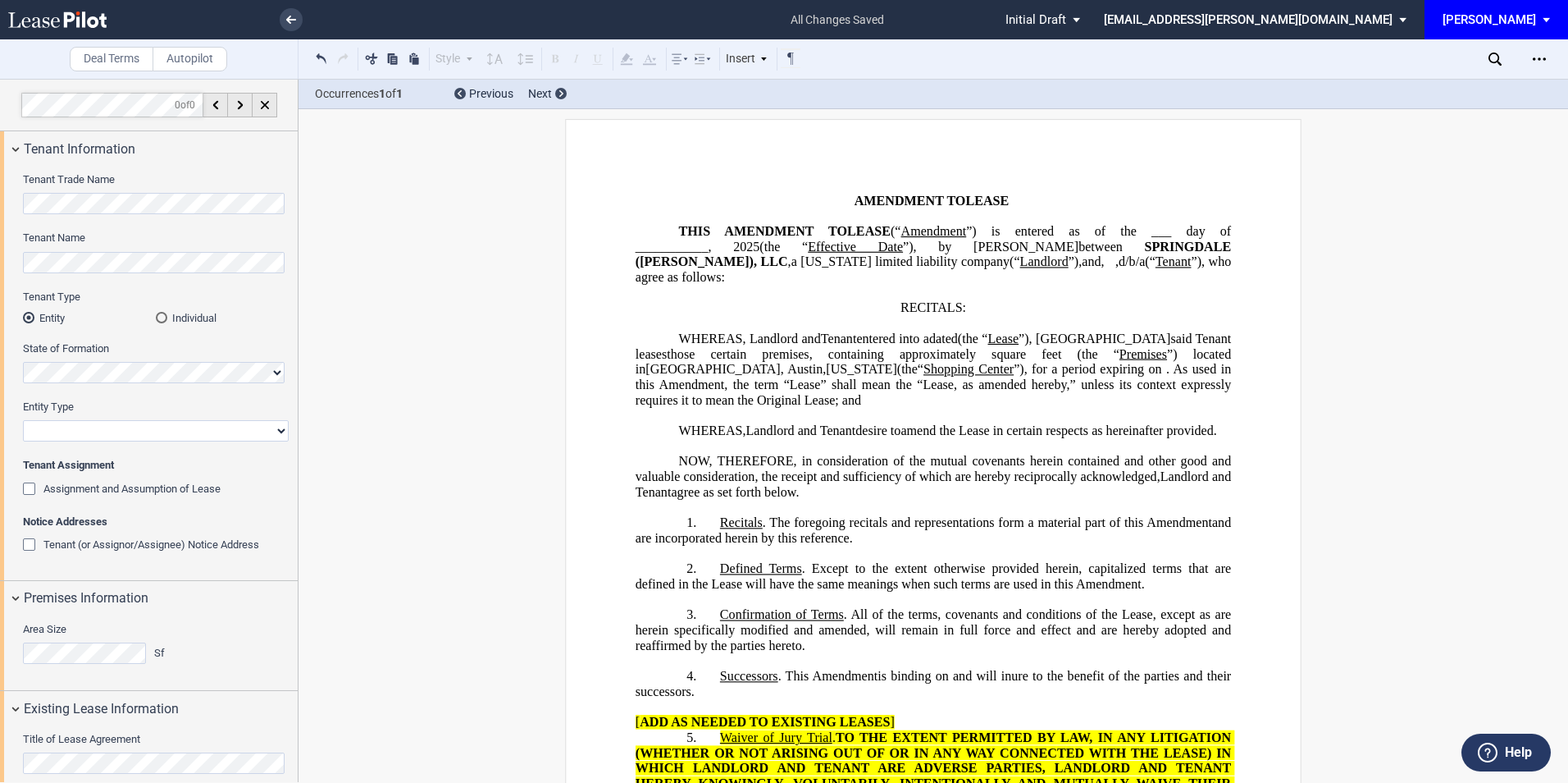
scroll to position [0, 0]
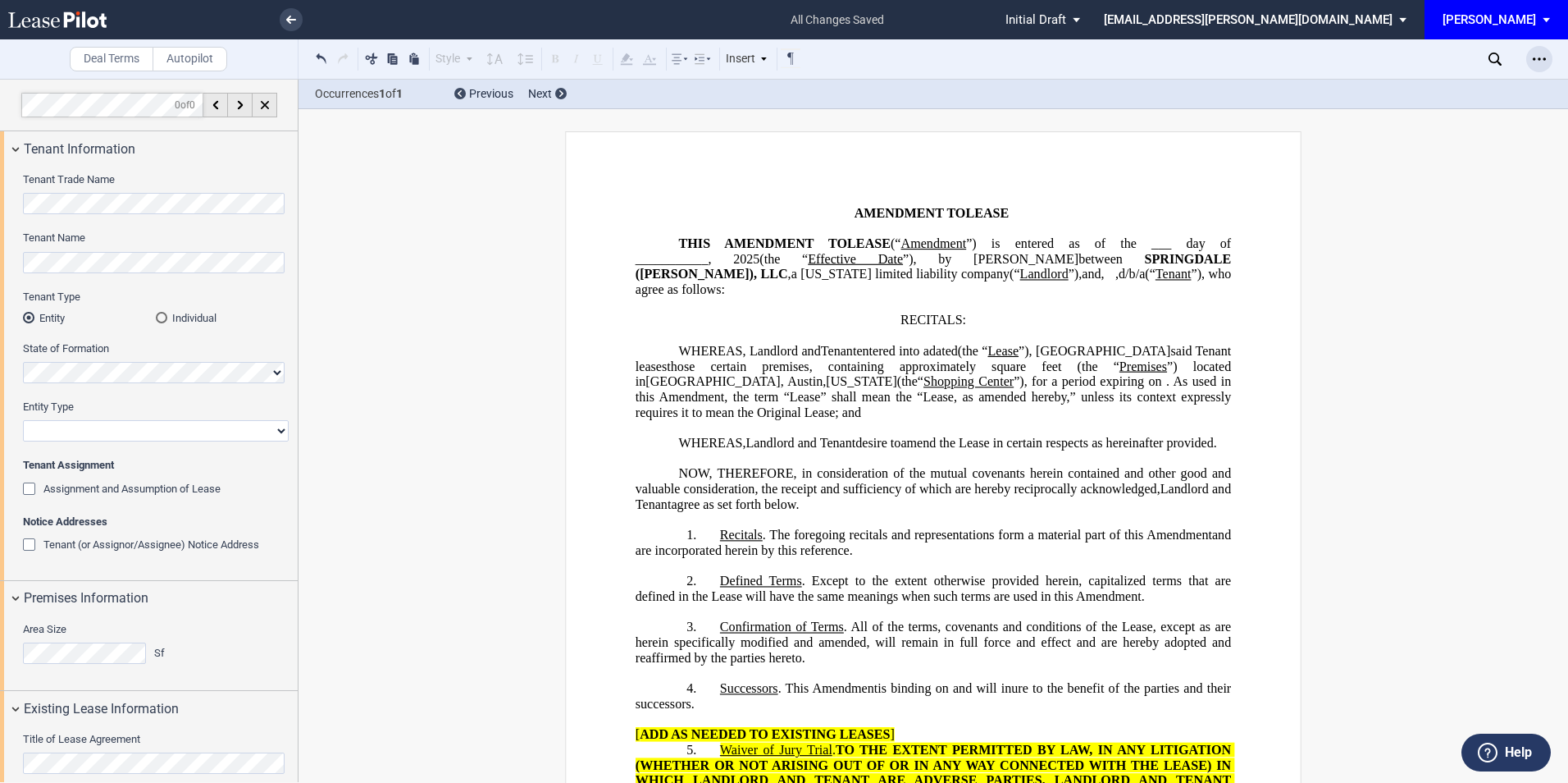
click at [1539, 61] on icon "Open Lease options menu" at bounding box center [1539, 59] width 13 height 13
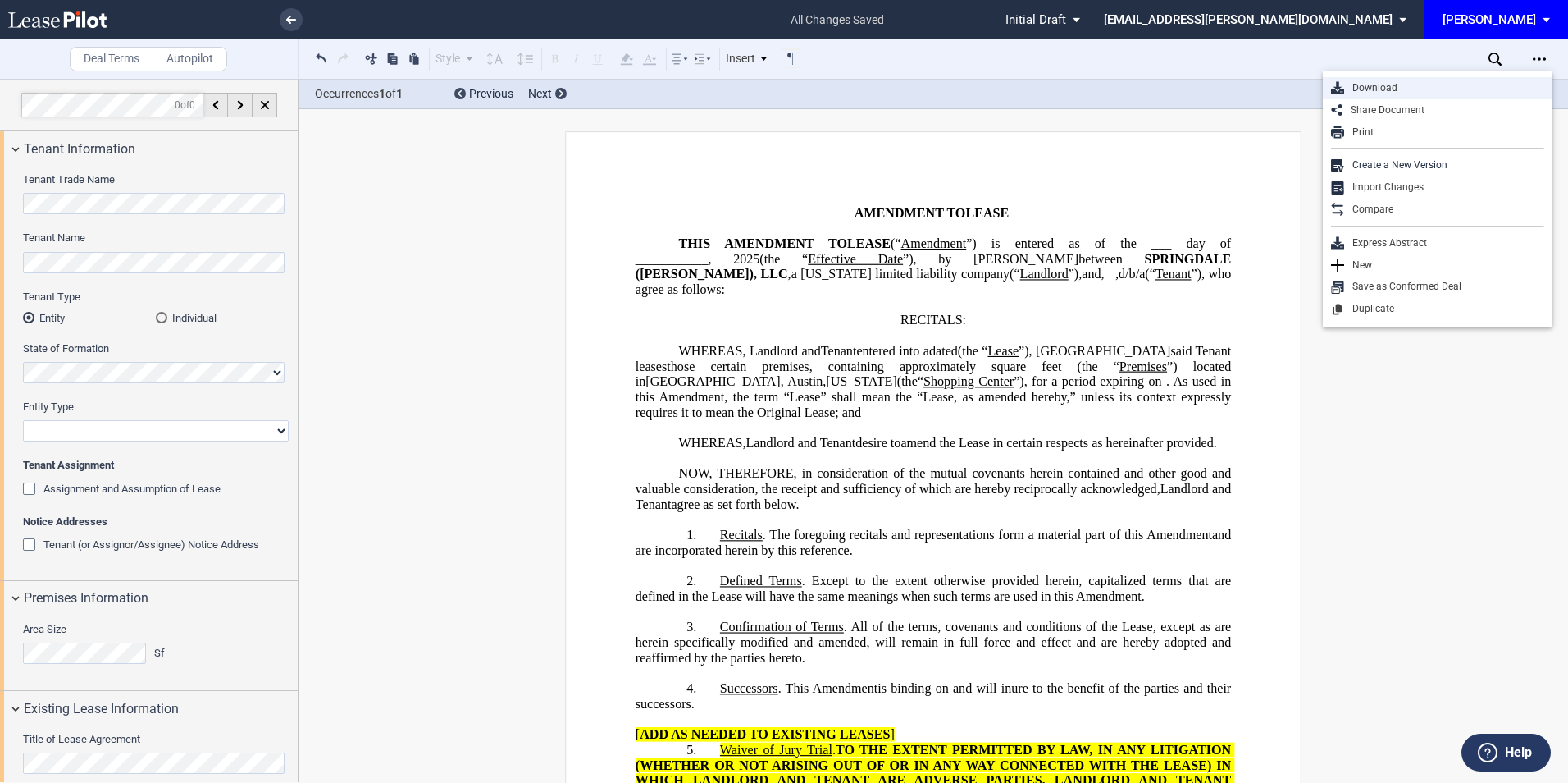
click at [1398, 92] on div "Download" at bounding box center [1443, 88] width 200 height 14
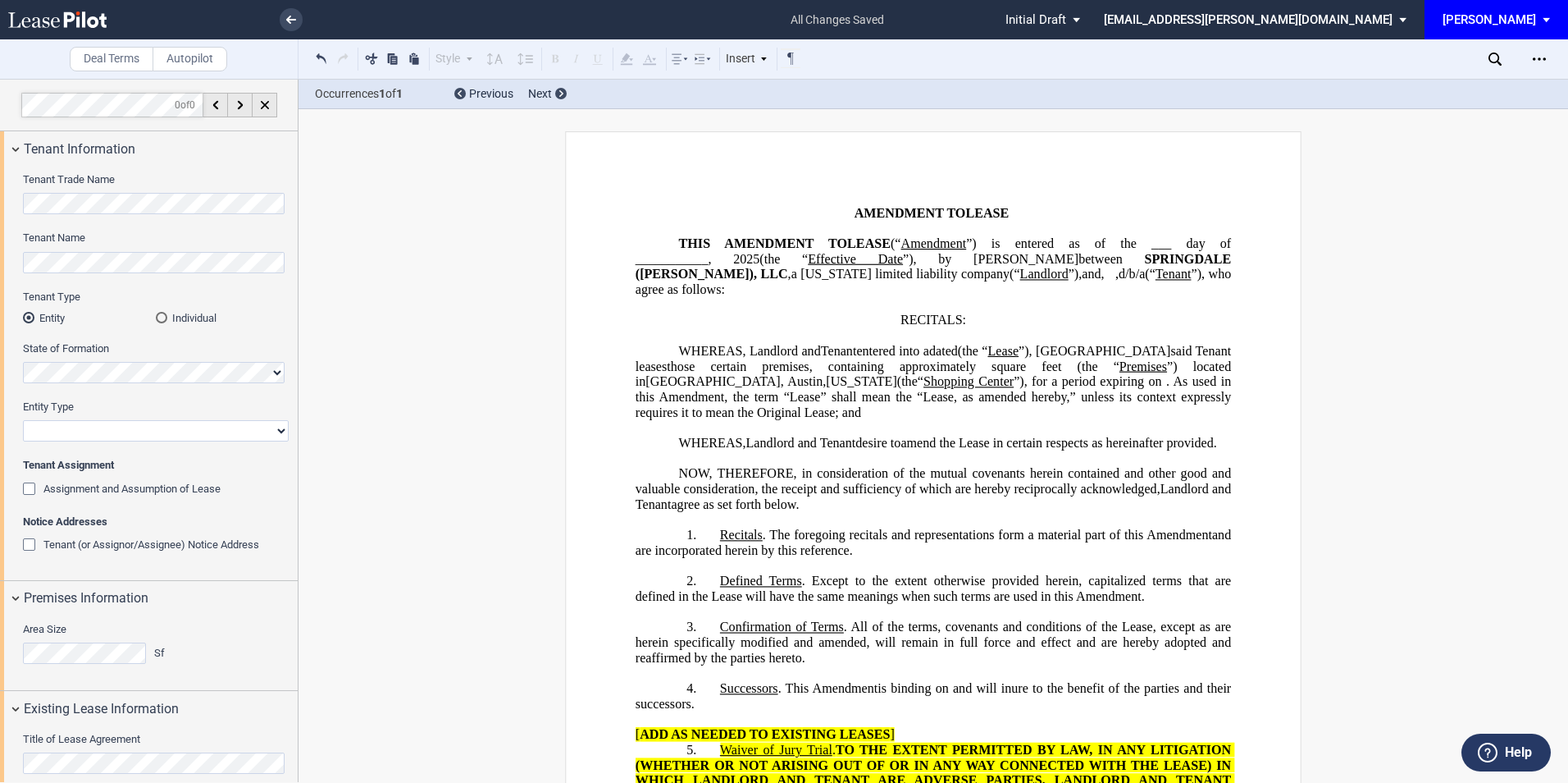
click at [78, 430] on select "Corporation Limited Liability Company General Partnership Limited Partnership O…" at bounding box center [156, 430] width 266 height 22
select select "corporation"
click at [23, 420] on select "Corporation Limited Liability Company General Partnership Limited Partnership O…" at bounding box center [156, 430] width 266 height 22
